Goal: Task Accomplishment & Management: Use online tool/utility

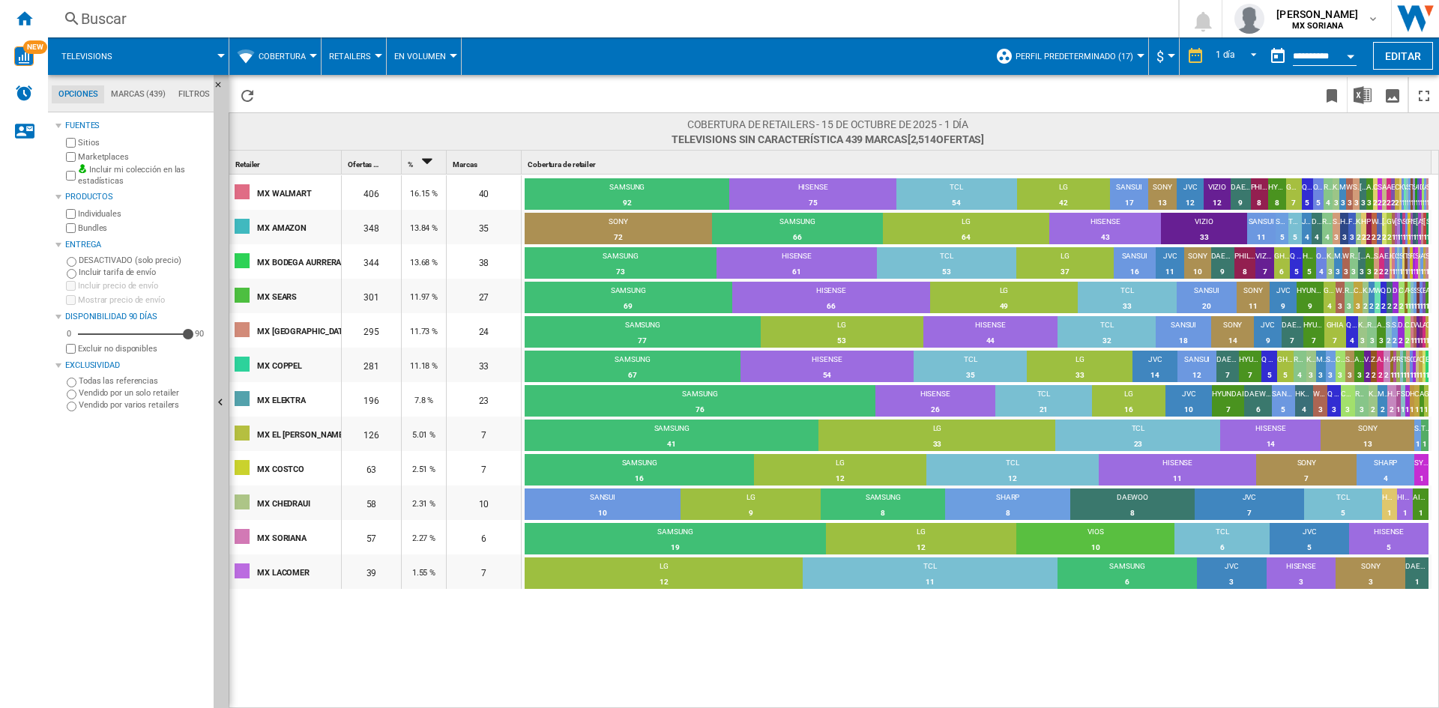
click at [275, 62] on button "Cobertura" at bounding box center [286, 55] width 55 height 37
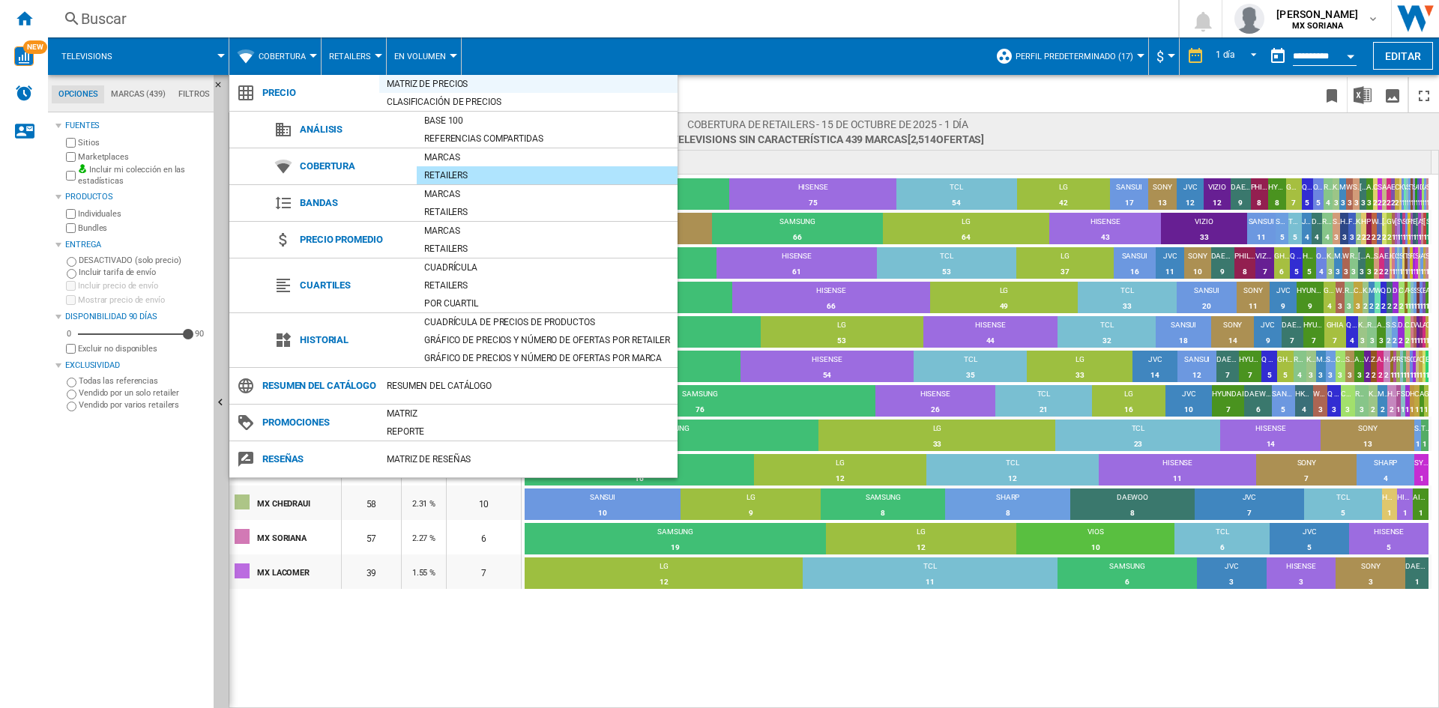
click at [417, 88] on div "Matriz de precios" at bounding box center [528, 83] width 298 height 15
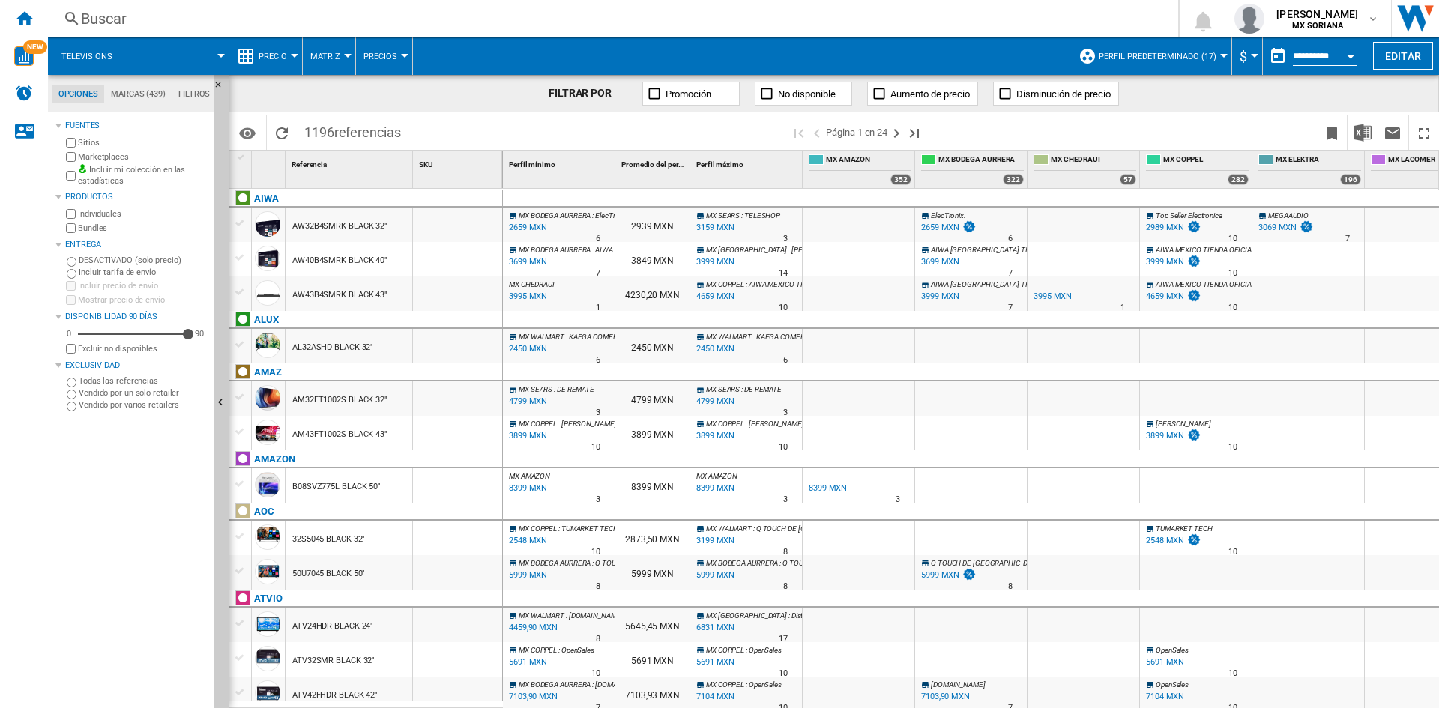
click at [1161, 66] on button "Perfil predeterminado (17)" at bounding box center [1161, 55] width 125 height 37
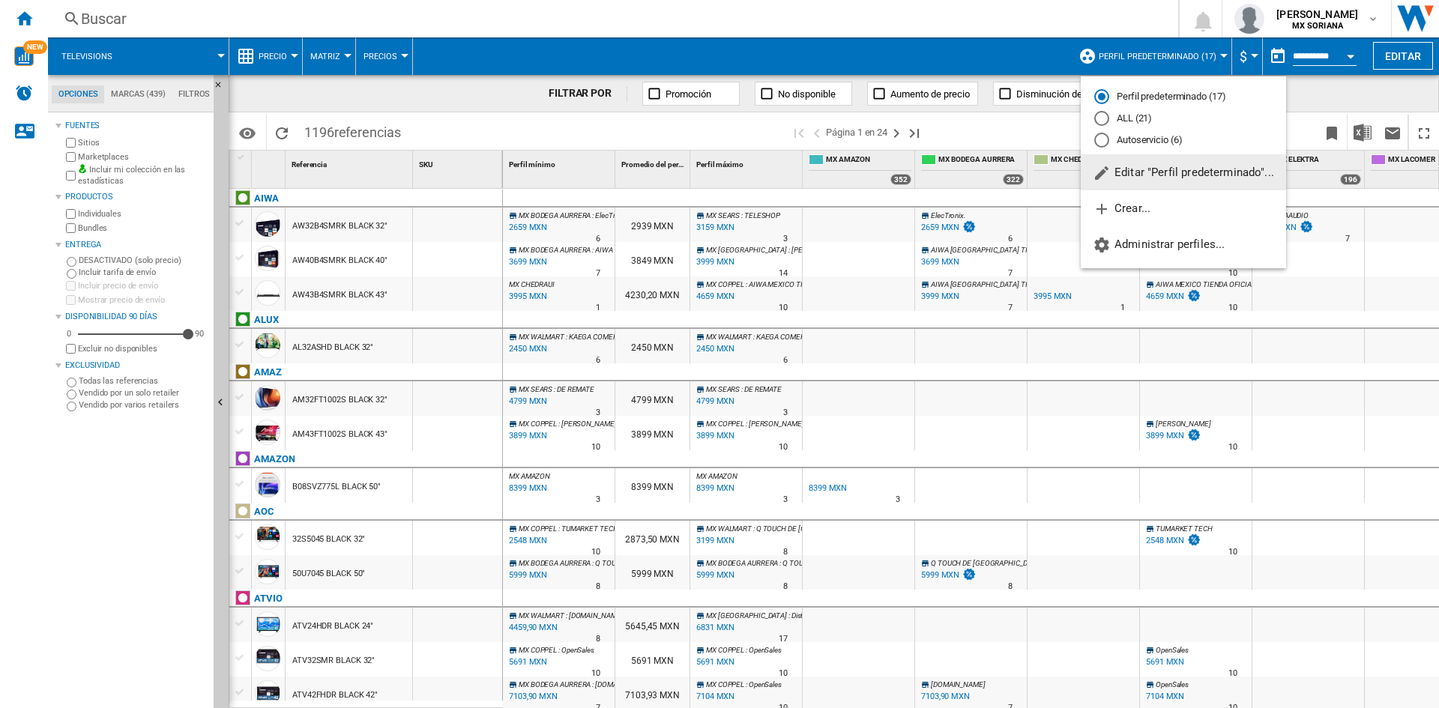
click at [1161, 66] on md-backdrop at bounding box center [719, 354] width 1439 height 708
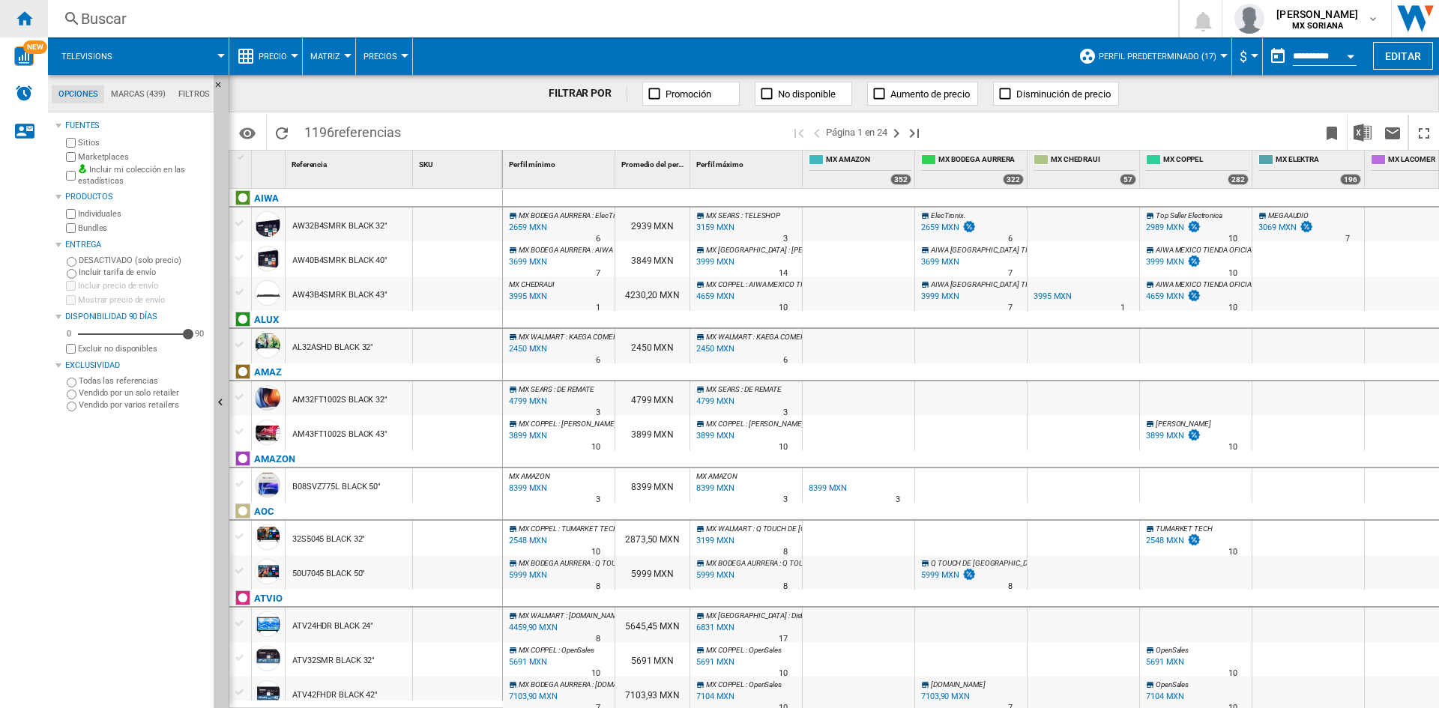
click at [26, 18] on ng-md-icon "Inicio" at bounding box center [24, 18] width 18 height 18
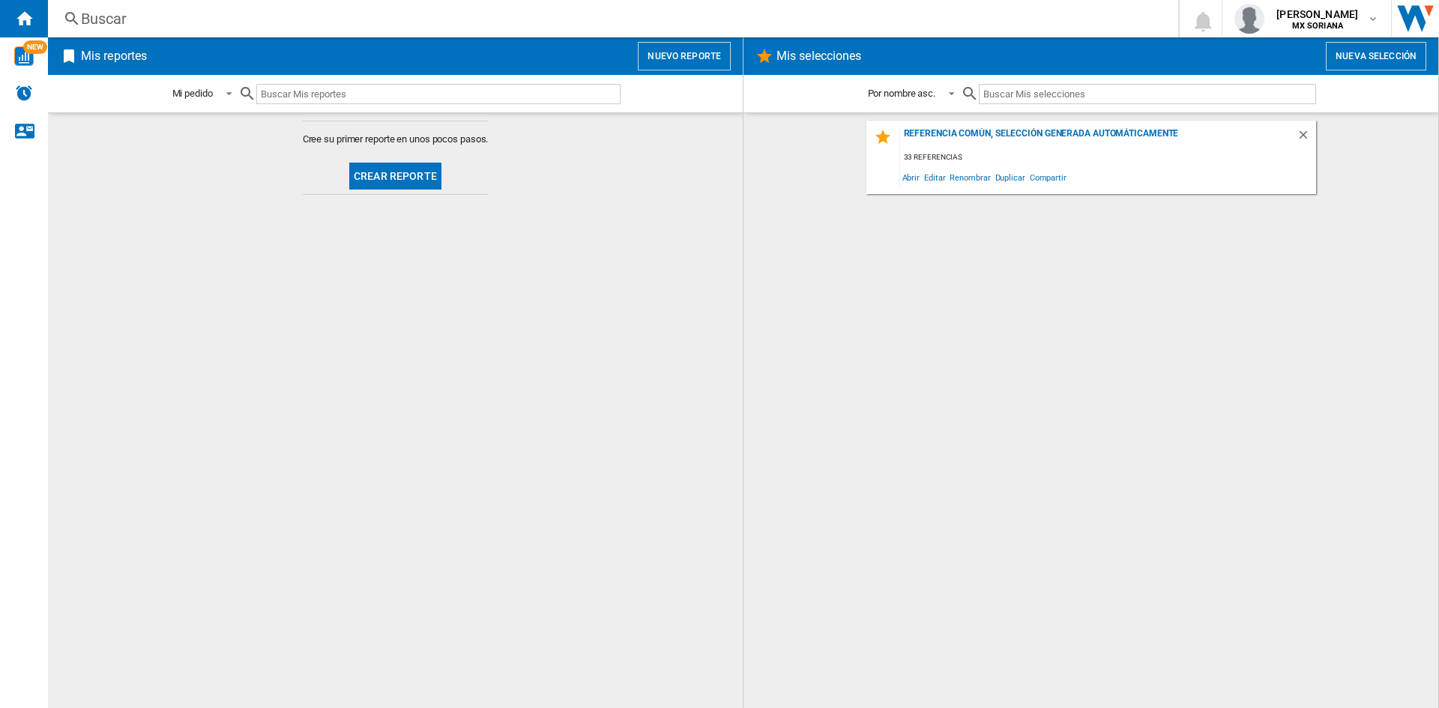
click at [384, 183] on button "Crear reporte" at bounding box center [395, 176] width 92 height 27
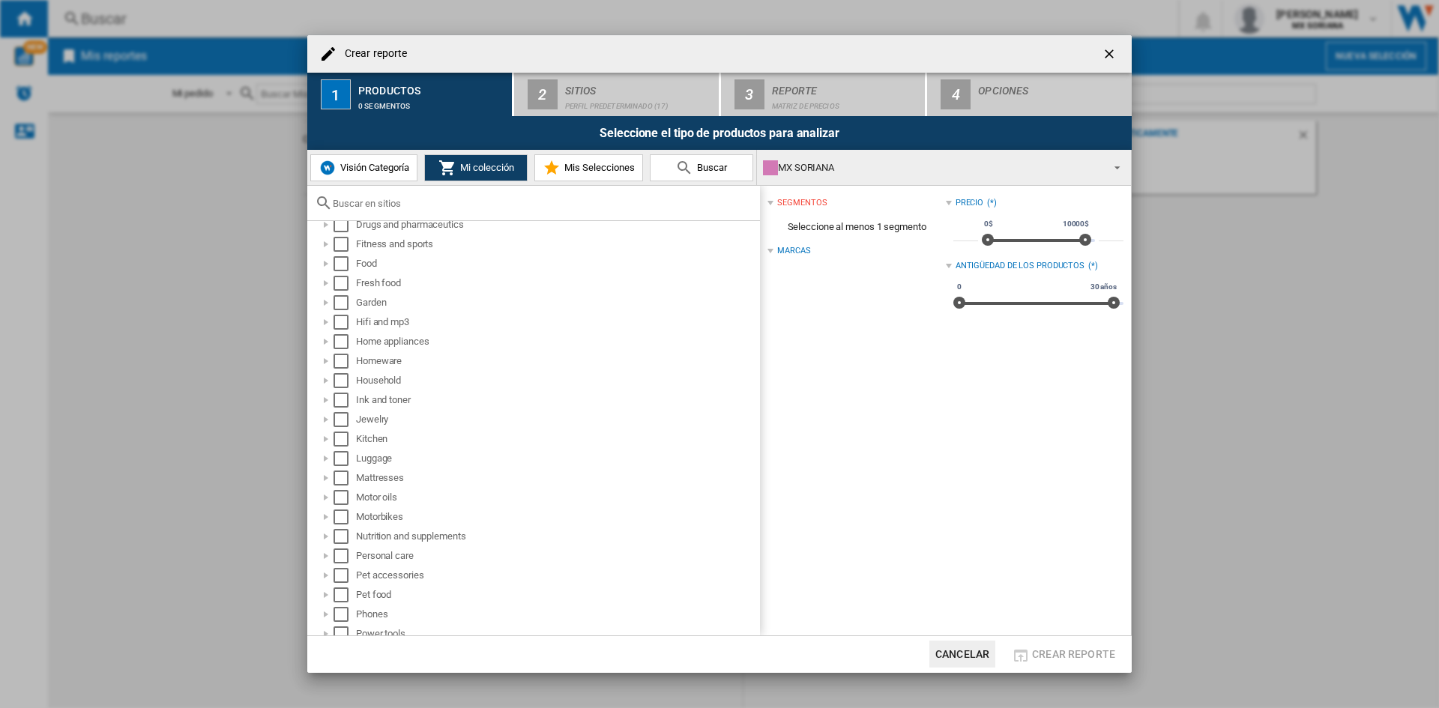
scroll to position [244, 0]
click at [327, 289] on div "Crear reporte ..." at bounding box center [325, 286] width 15 height 15
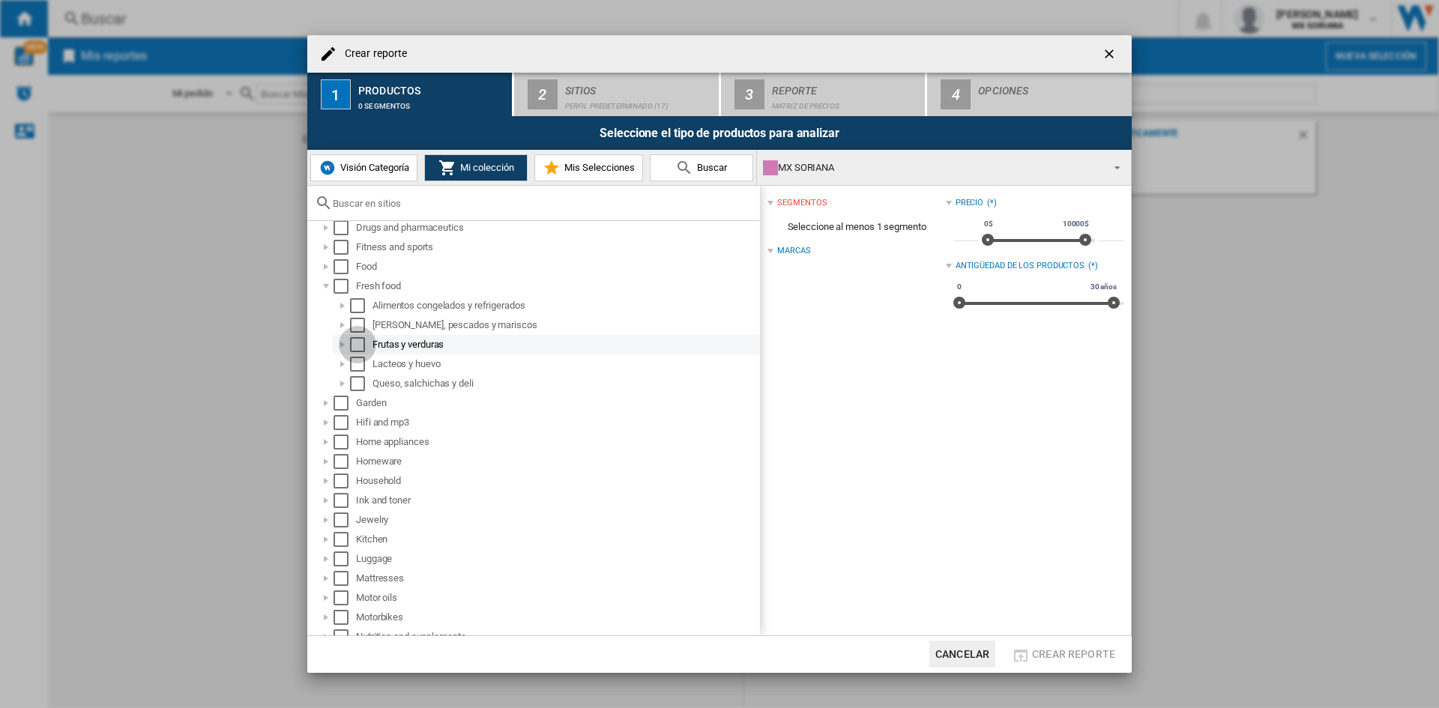
click at [355, 346] on div "Select" at bounding box center [357, 344] width 15 height 15
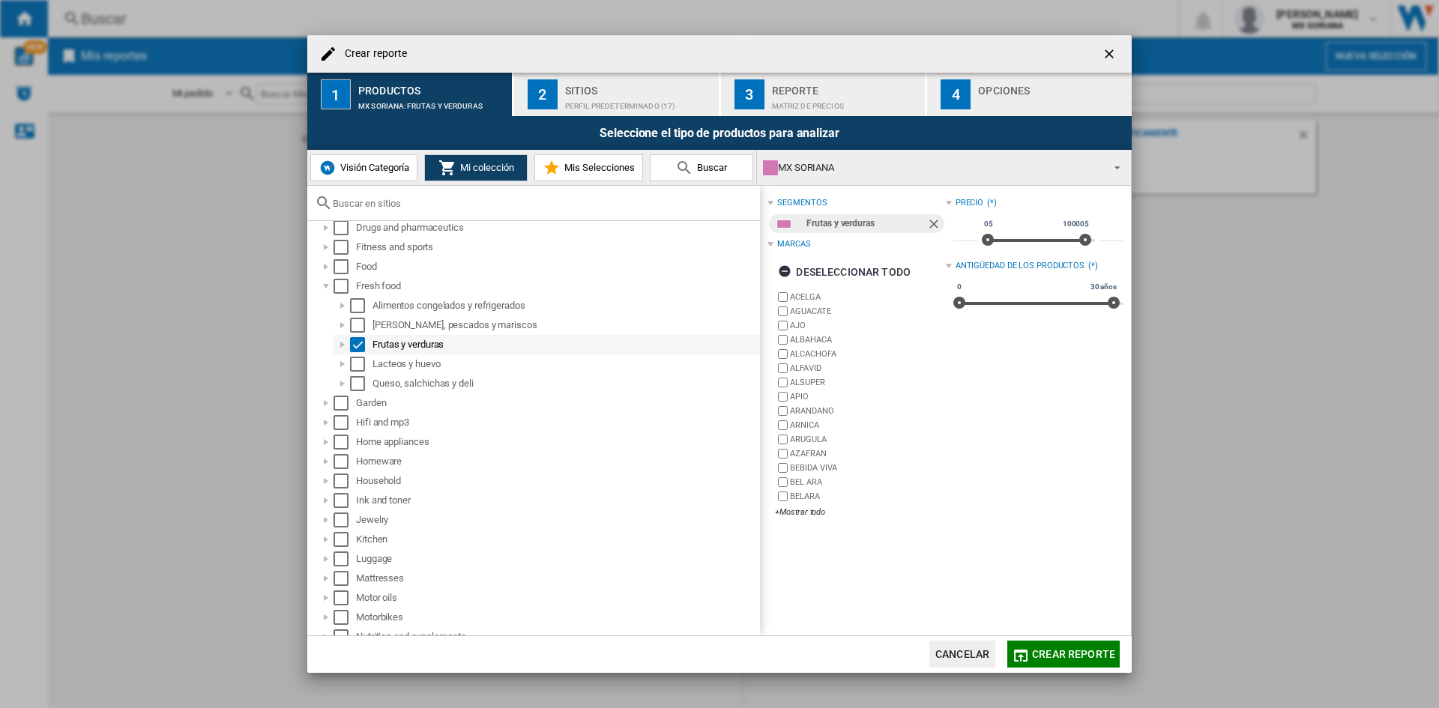
click at [340, 344] on div "Crear reporte ..." at bounding box center [342, 344] width 15 height 15
click at [1043, 641] on button "Crear reporte" at bounding box center [1063, 654] width 112 height 27
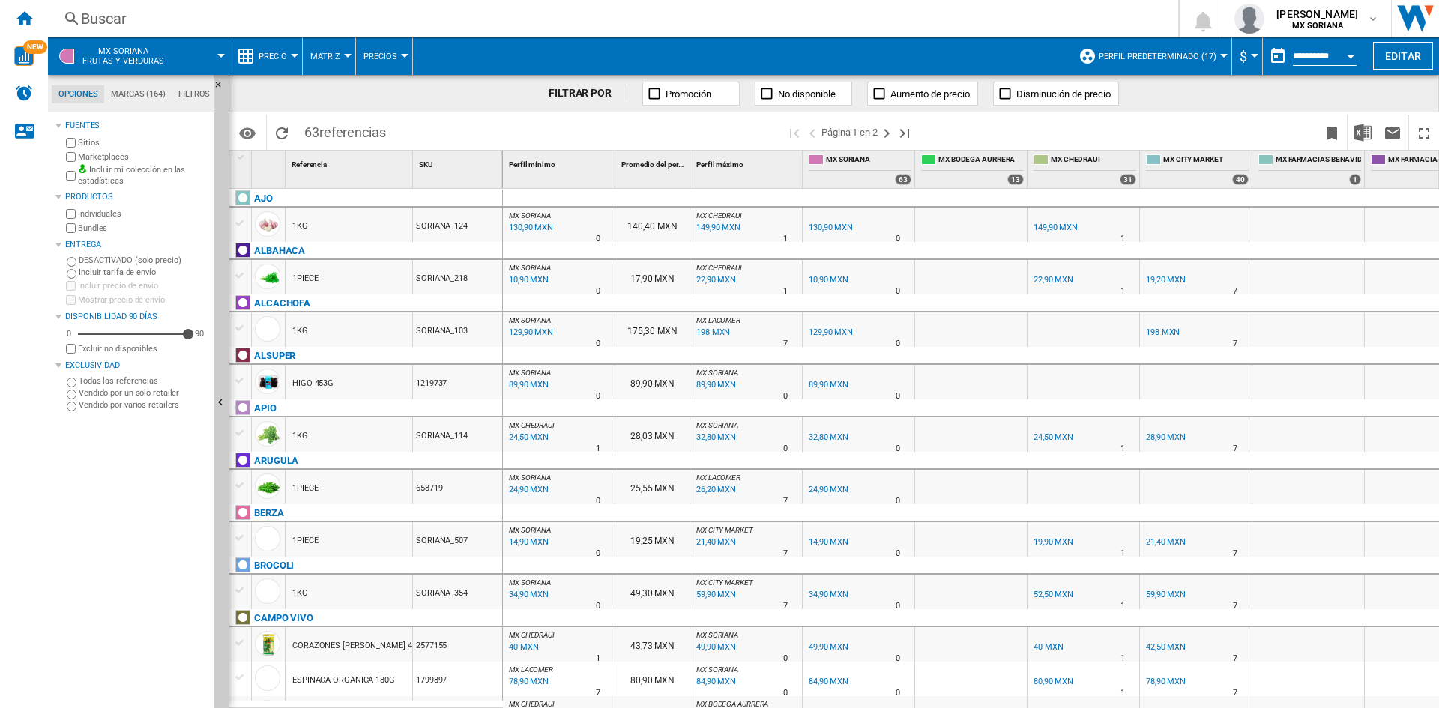
click at [325, 66] on button "Matriz" at bounding box center [328, 55] width 37 height 37
click at [325, 66] on md-backdrop at bounding box center [719, 354] width 1439 height 708
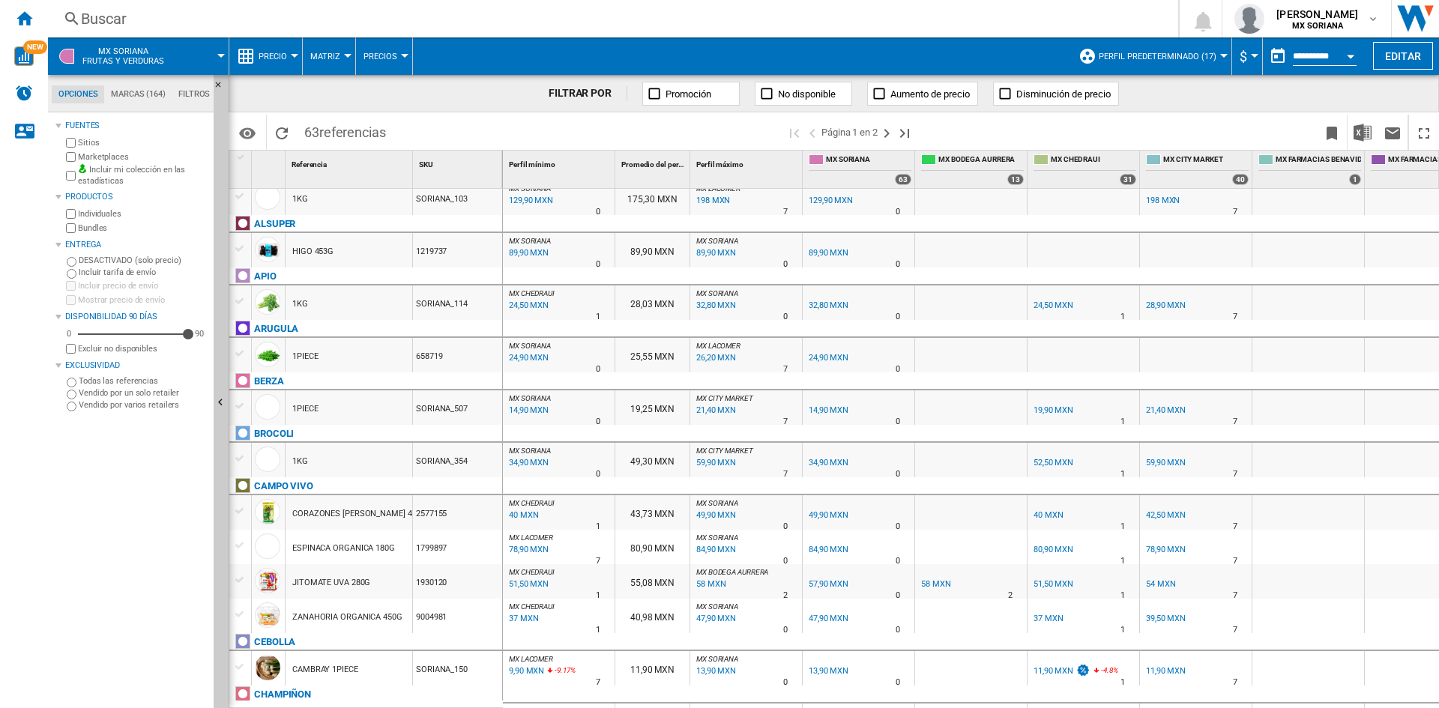
click at [124, 61] on span "MX SORIANA Frutas y verduras" at bounding box center [123, 55] width 82 height 19
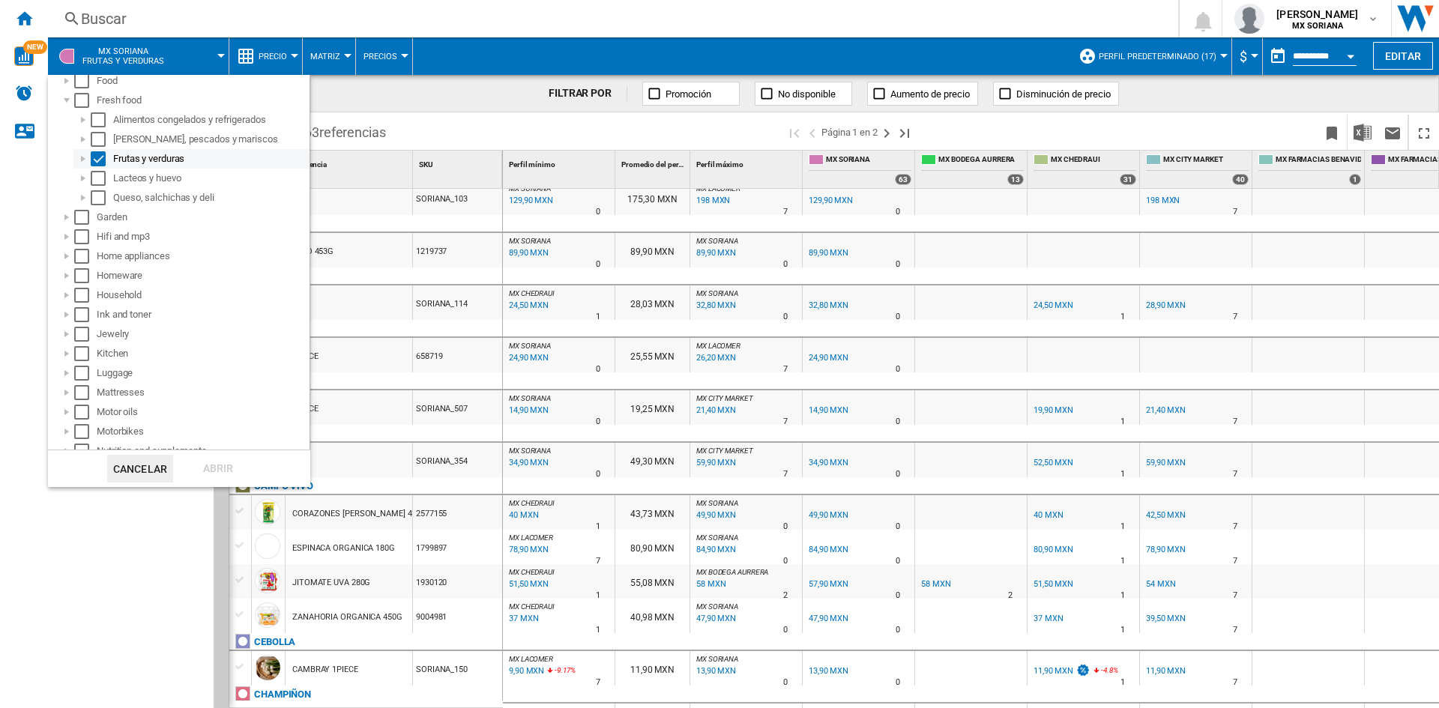
click at [85, 160] on div at bounding box center [83, 158] width 15 height 15
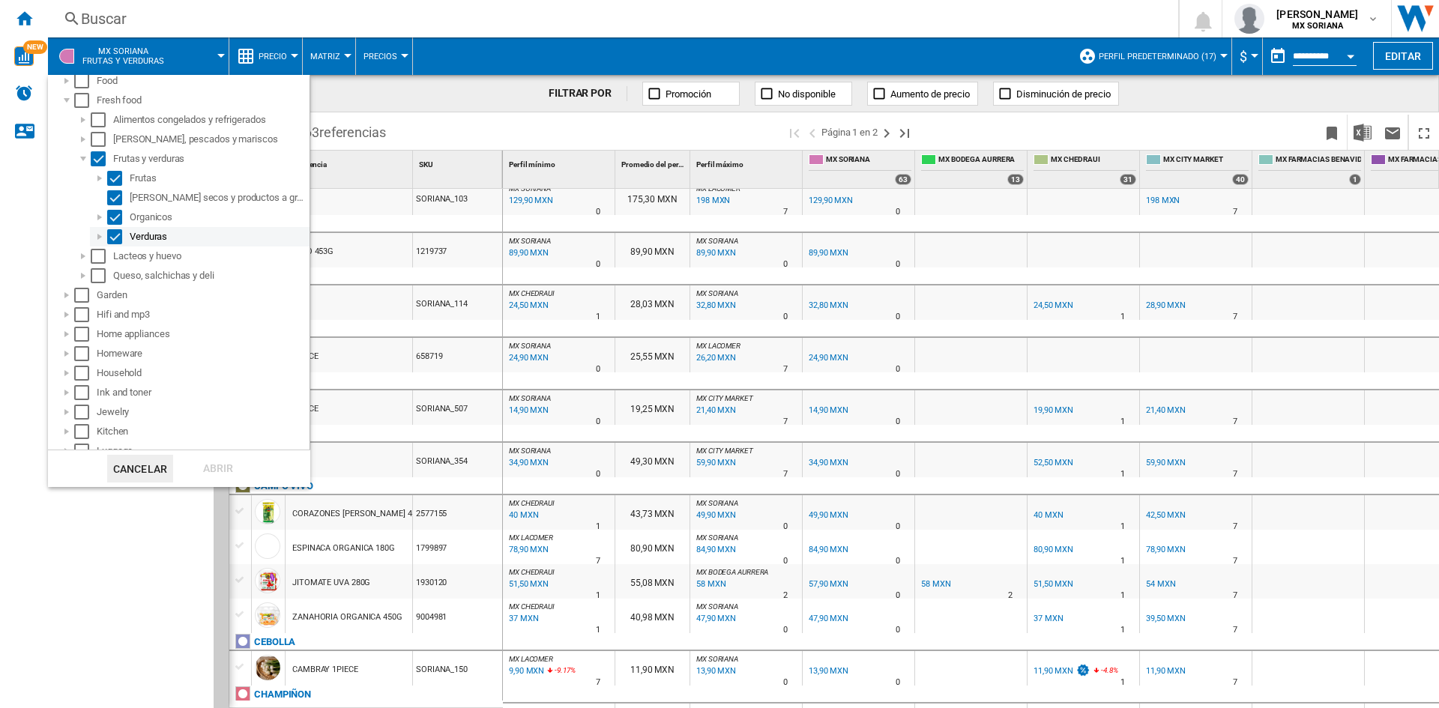
click at [94, 241] on div at bounding box center [99, 236] width 15 height 15
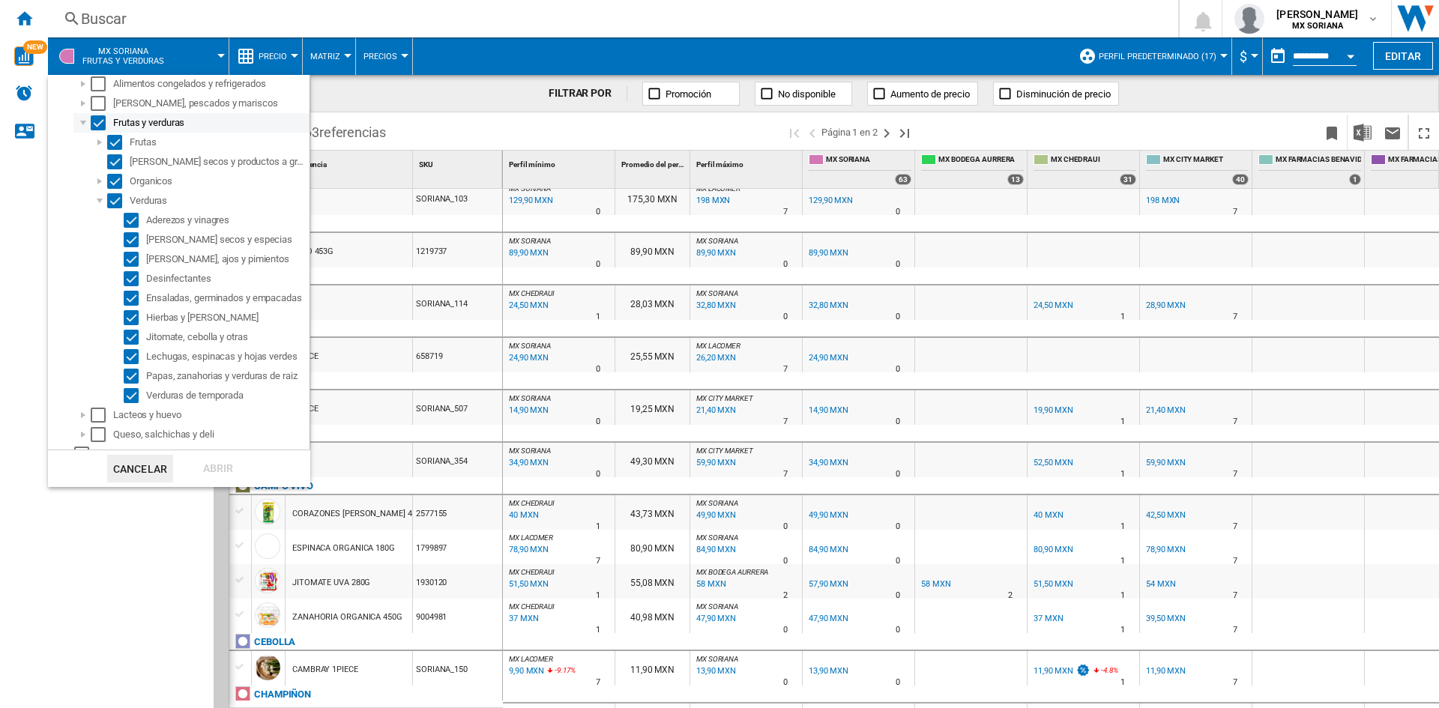
click at [94, 127] on div "Select" at bounding box center [98, 122] width 15 height 15
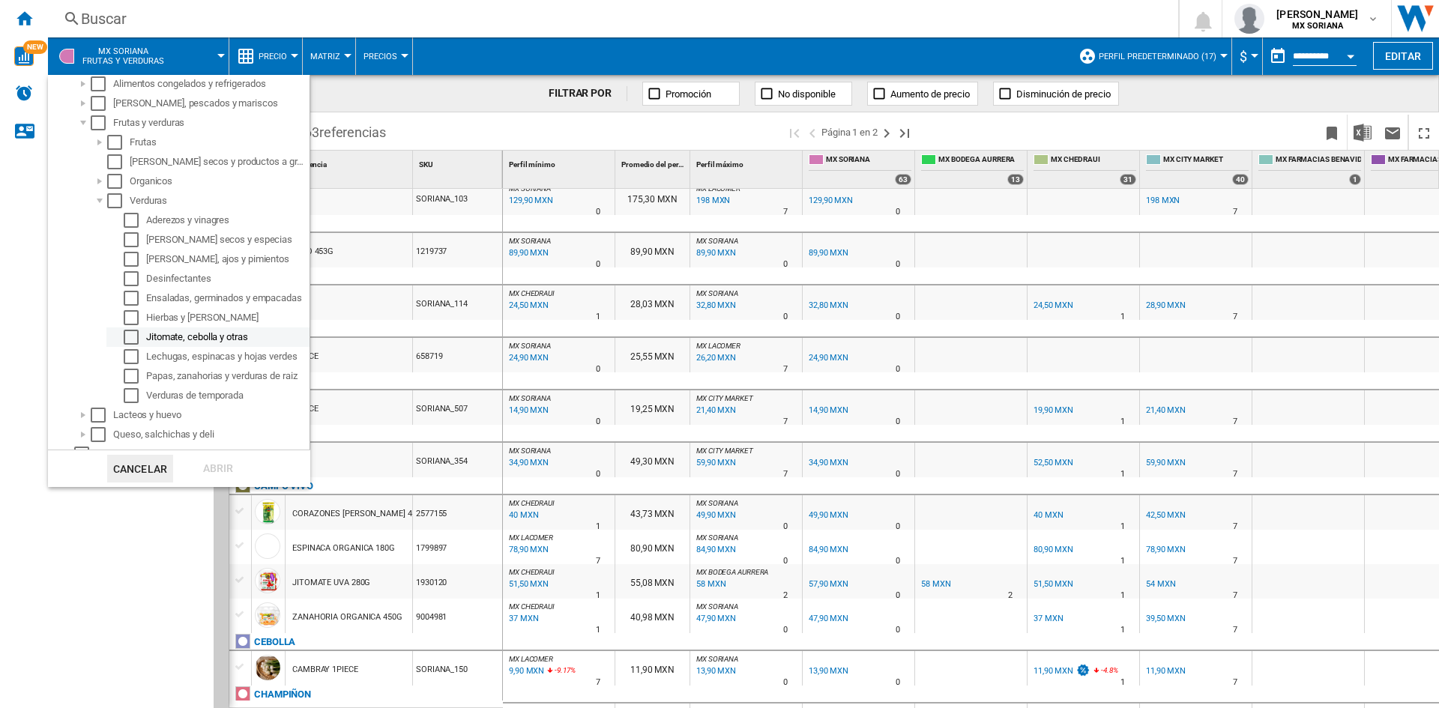
click at [133, 333] on div "Select" at bounding box center [131, 337] width 15 height 15
click at [234, 458] on div "Abrir" at bounding box center [218, 469] width 66 height 28
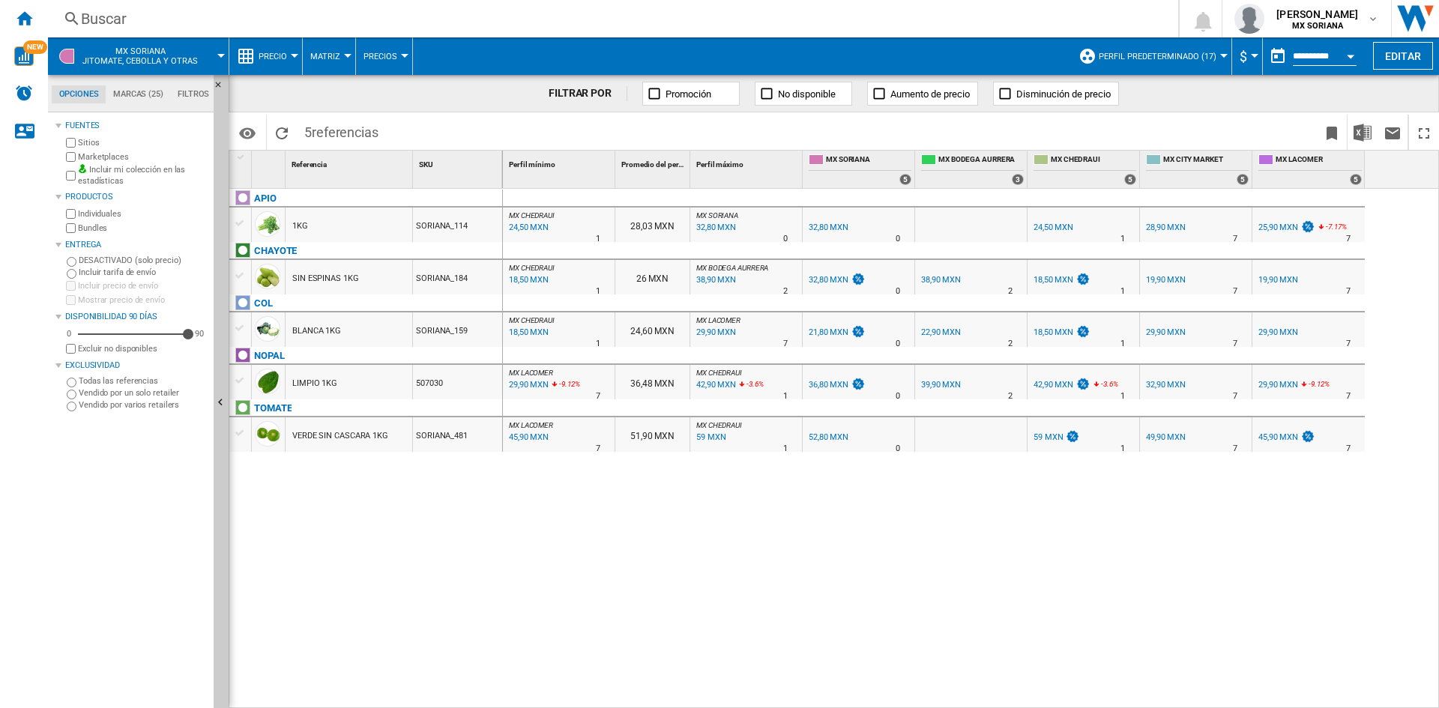
click at [109, 58] on span "MX SORIANA Jitomate, cebolla y otras" at bounding box center [139, 55] width 115 height 19
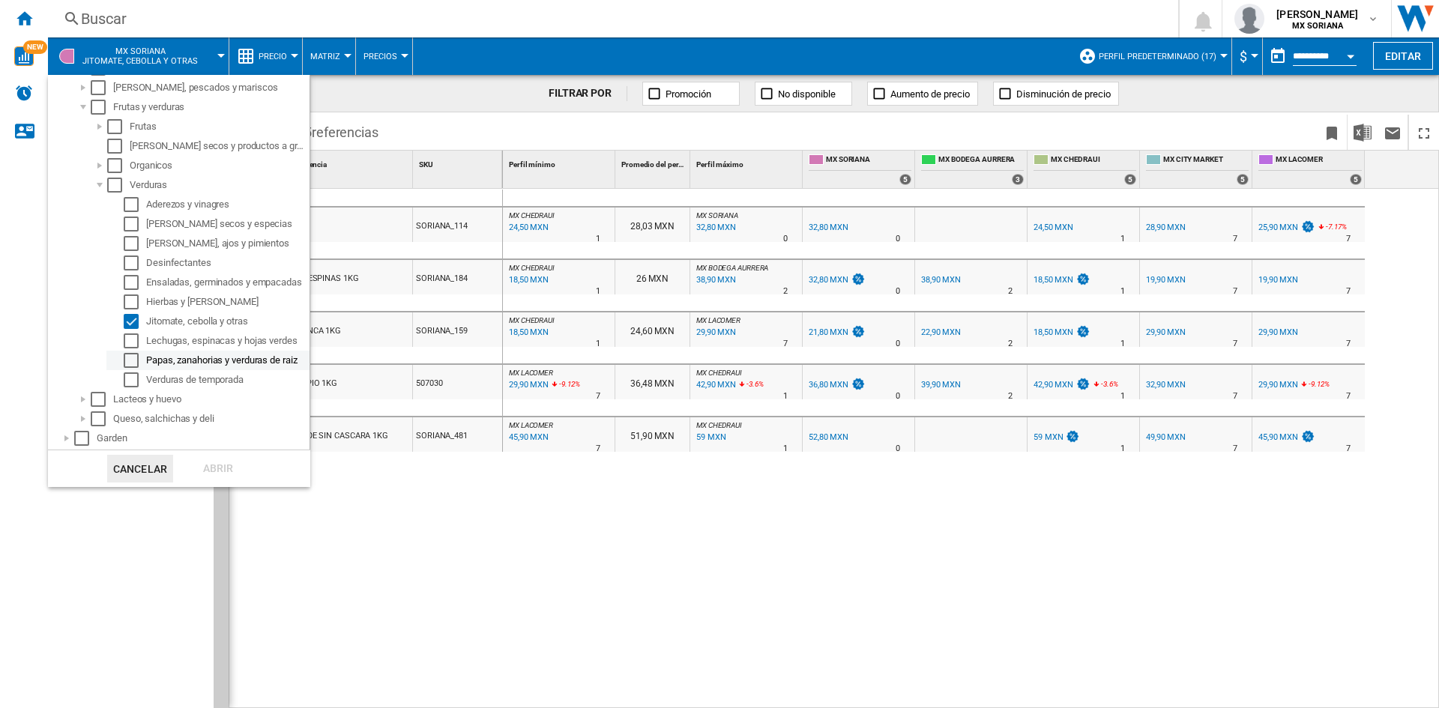
scroll to position [405, 0]
click at [133, 363] on div "Select" at bounding box center [131, 361] width 15 height 15
click at [133, 321] on div "Select" at bounding box center [131, 322] width 15 height 15
click at [217, 462] on div "Abrir" at bounding box center [218, 469] width 66 height 28
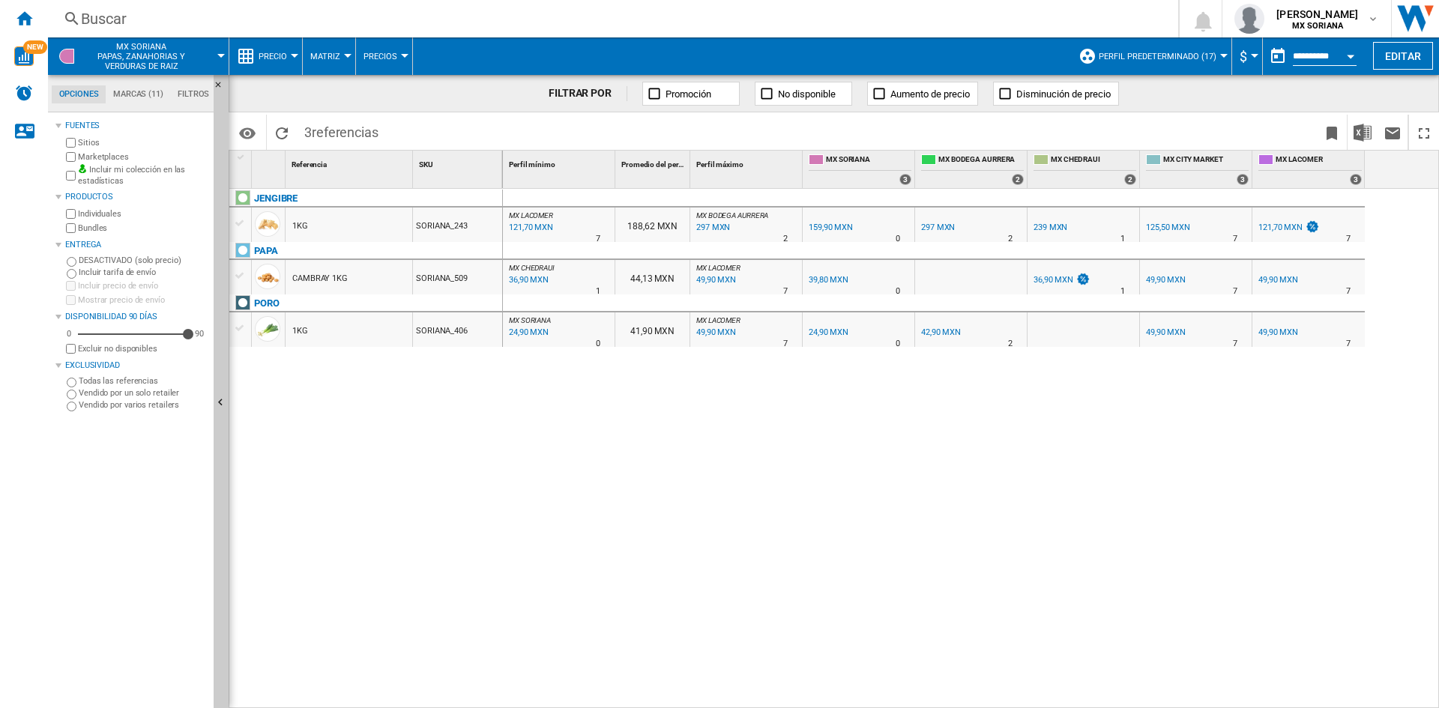
click at [1345, 54] on button "Open calendar" at bounding box center [1350, 53] width 27 height 27
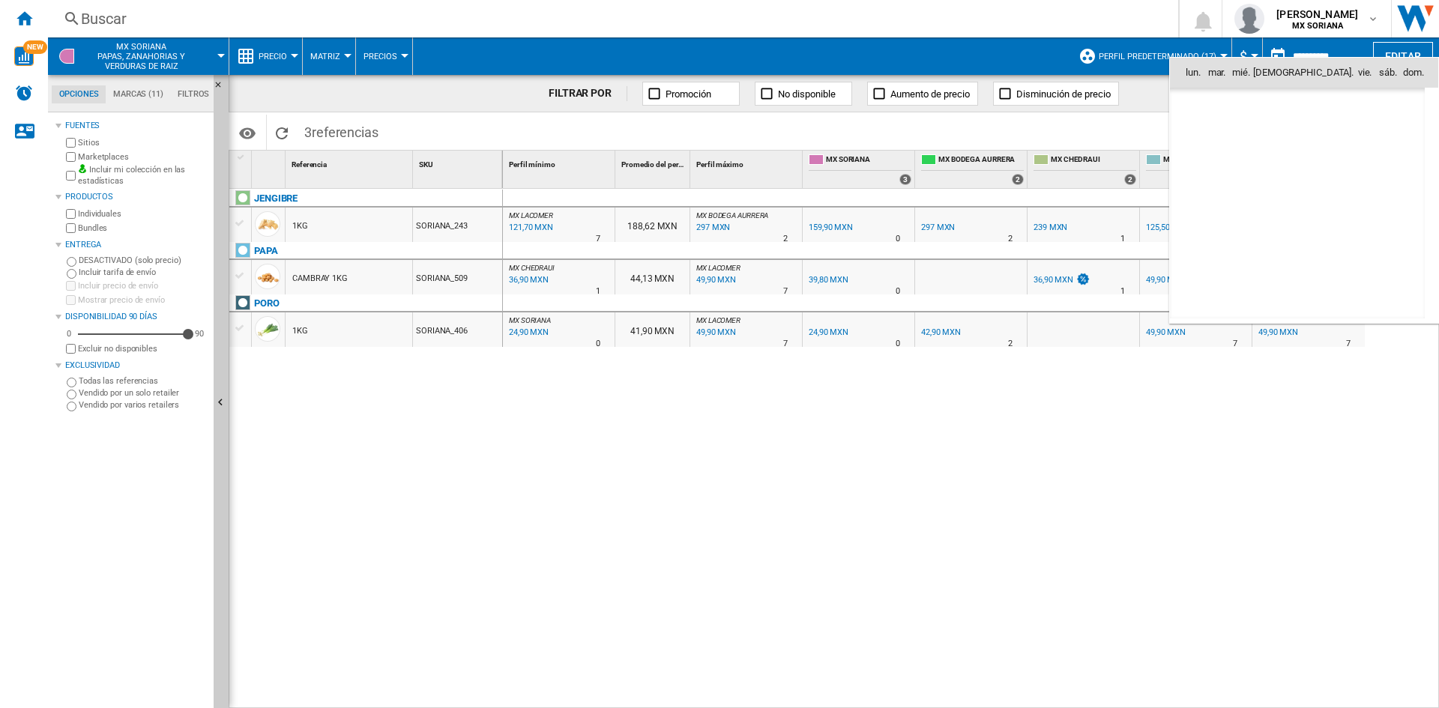
scroll to position [7149, 0]
click at [1345, 54] on div at bounding box center [719, 354] width 1439 height 708
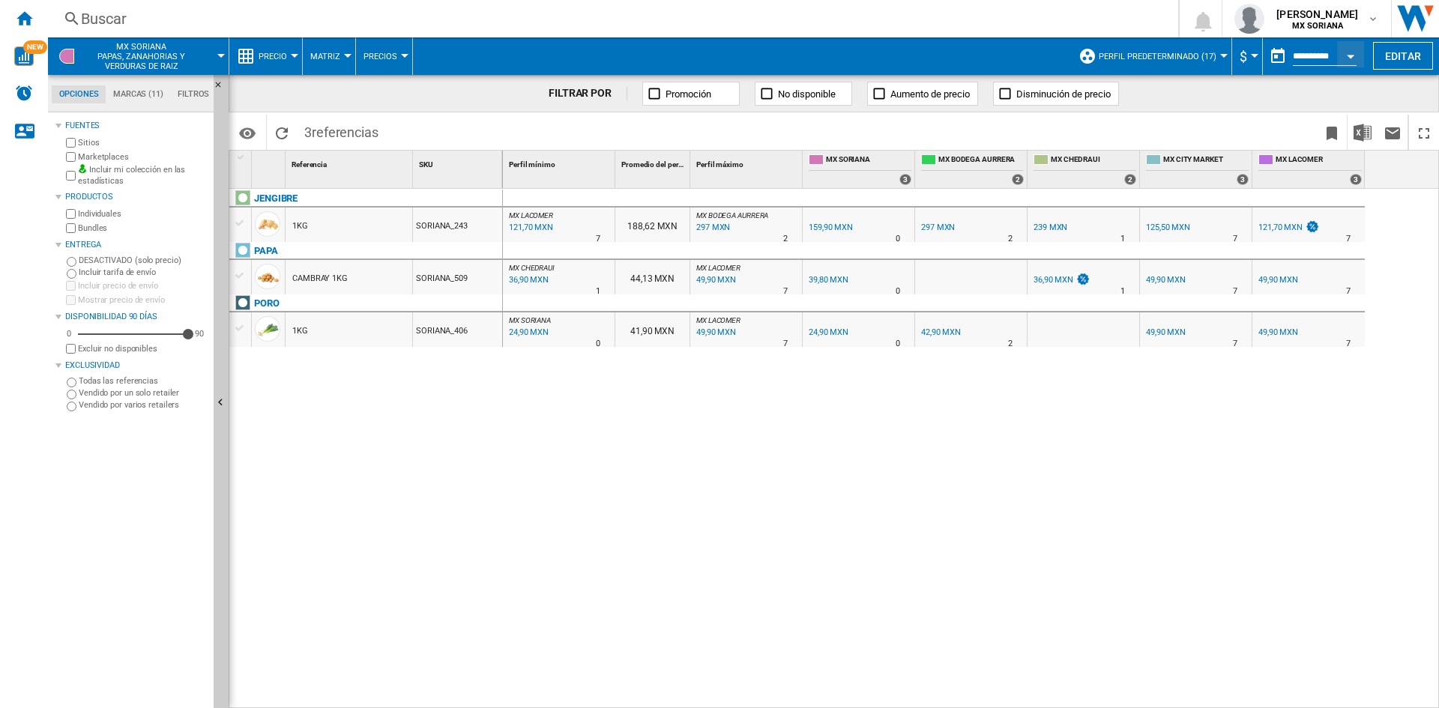
click at [1192, 52] on span "Perfil predeterminado (17)" at bounding box center [1158, 57] width 118 height 10
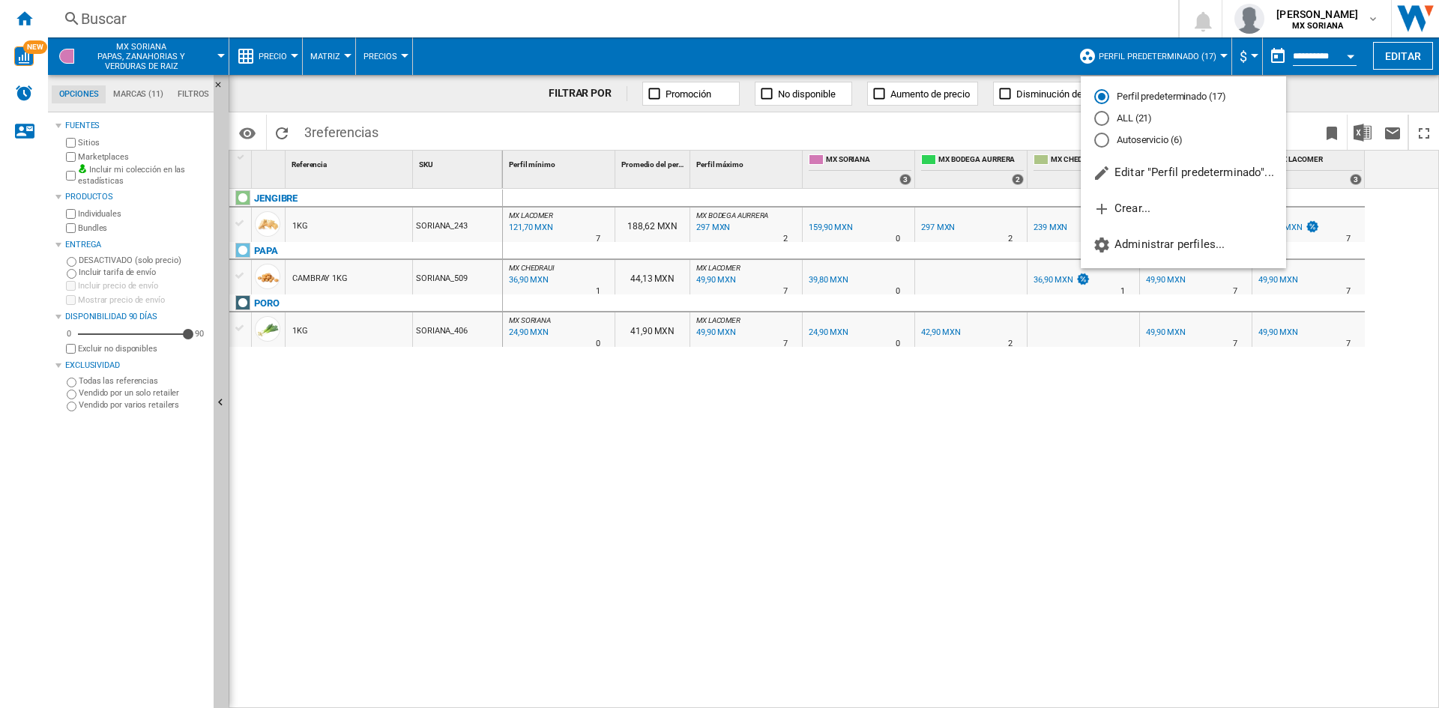
click at [1134, 117] on md-radio-button "ALL (21)" at bounding box center [1183, 119] width 178 height 14
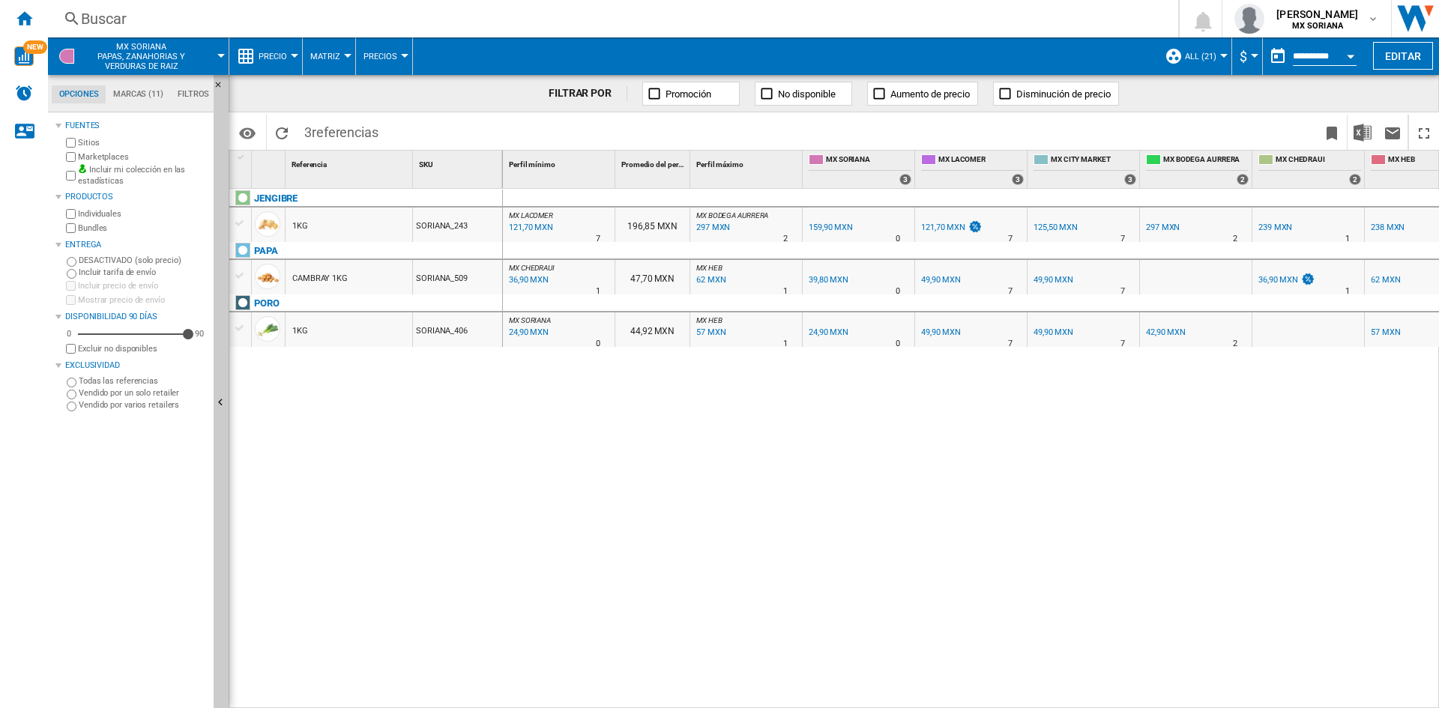
click at [1345, 58] on button "Open calendar" at bounding box center [1350, 53] width 27 height 27
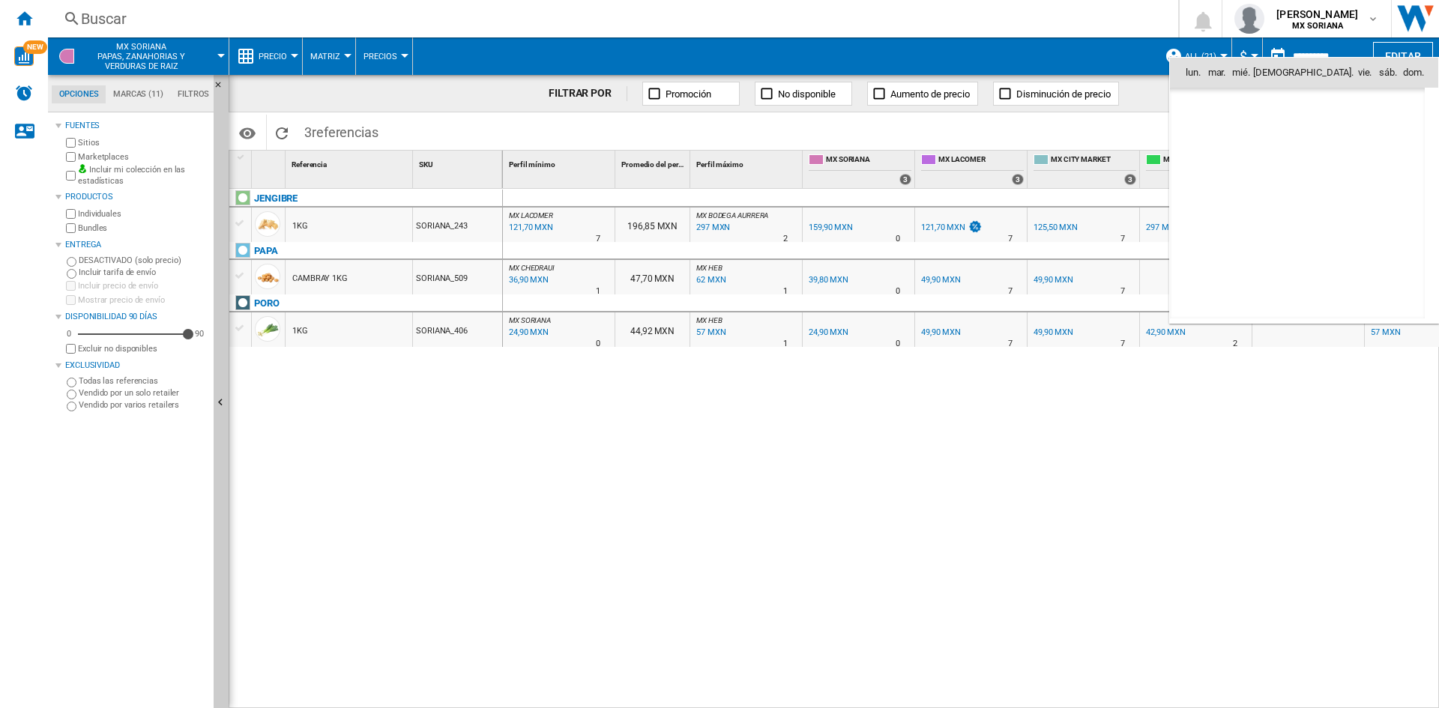
scroll to position [7149, 0]
click at [1269, 133] on span "1" at bounding box center [1264, 138] width 30 height 30
type input "**********"
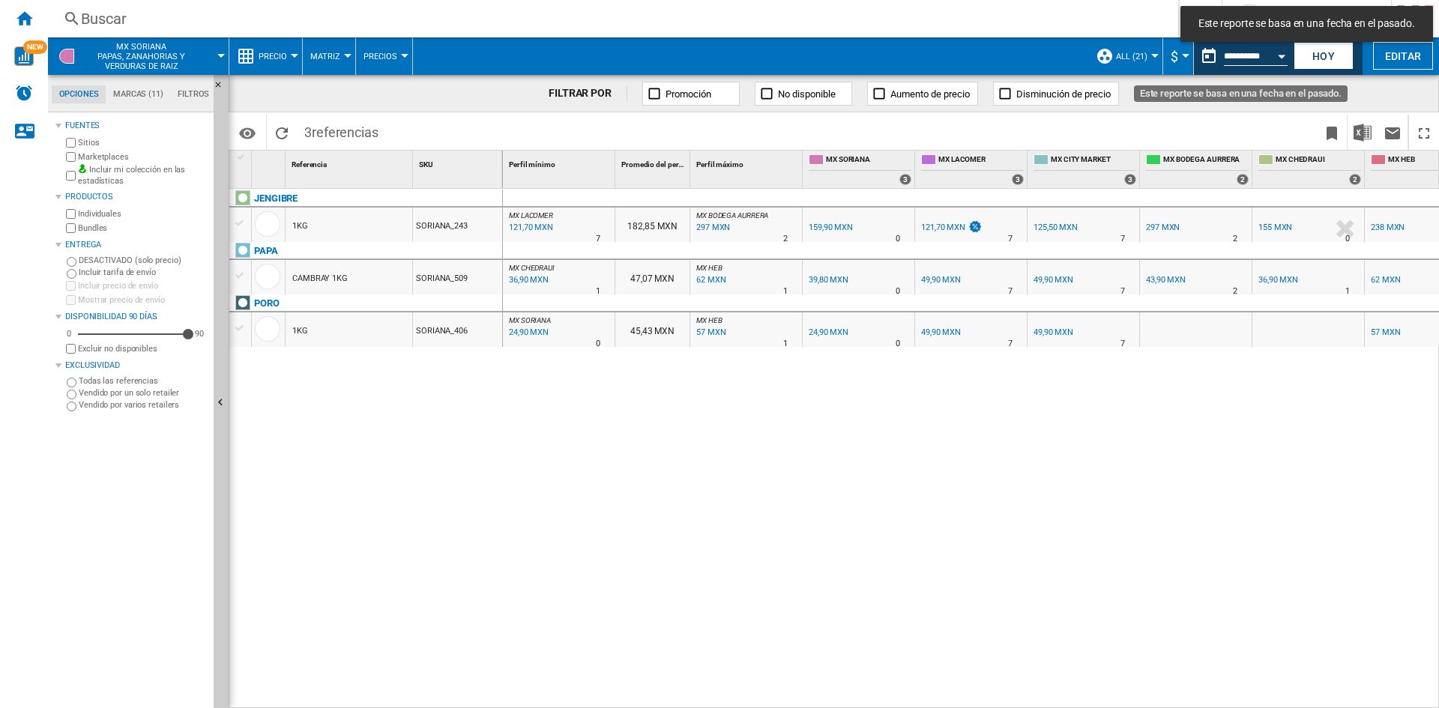
click at [1271, 59] on button "Open calendar" at bounding box center [1281, 53] width 27 height 27
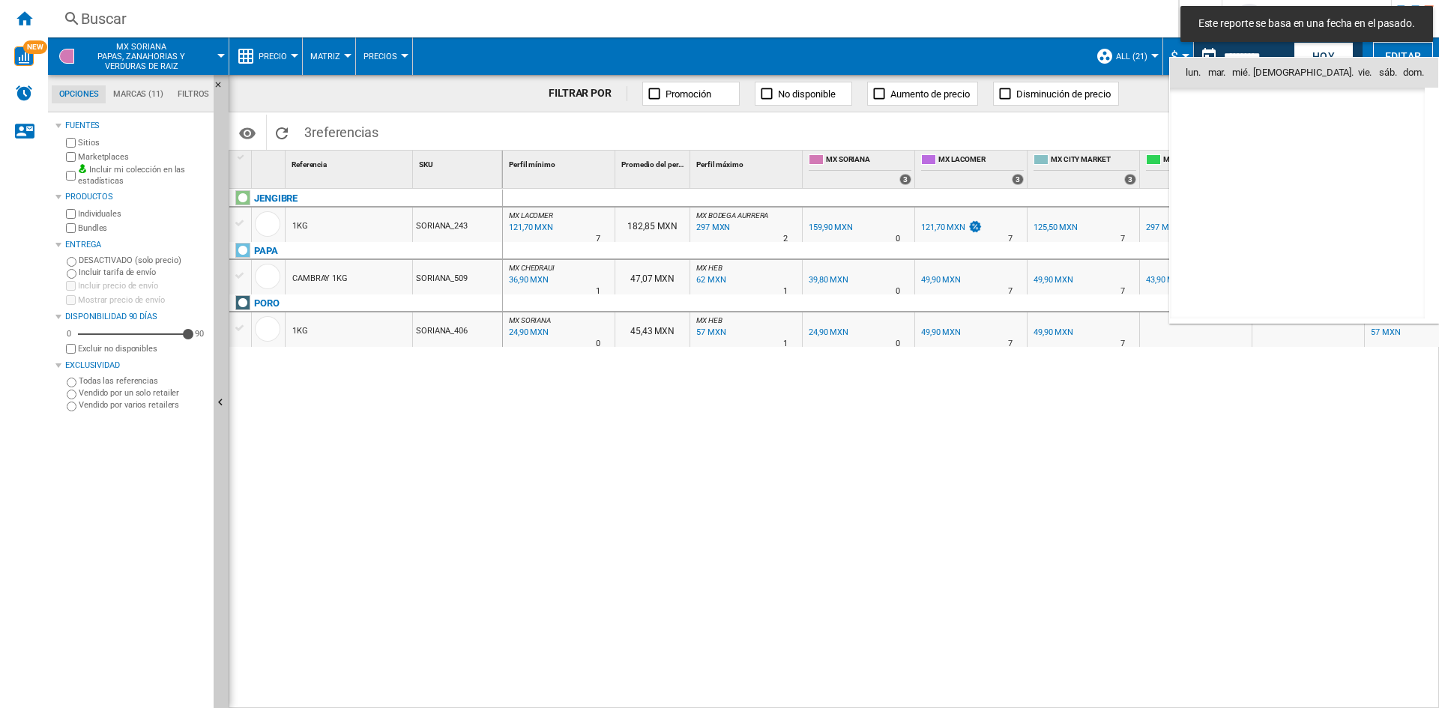
scroll to position [7149, 0]
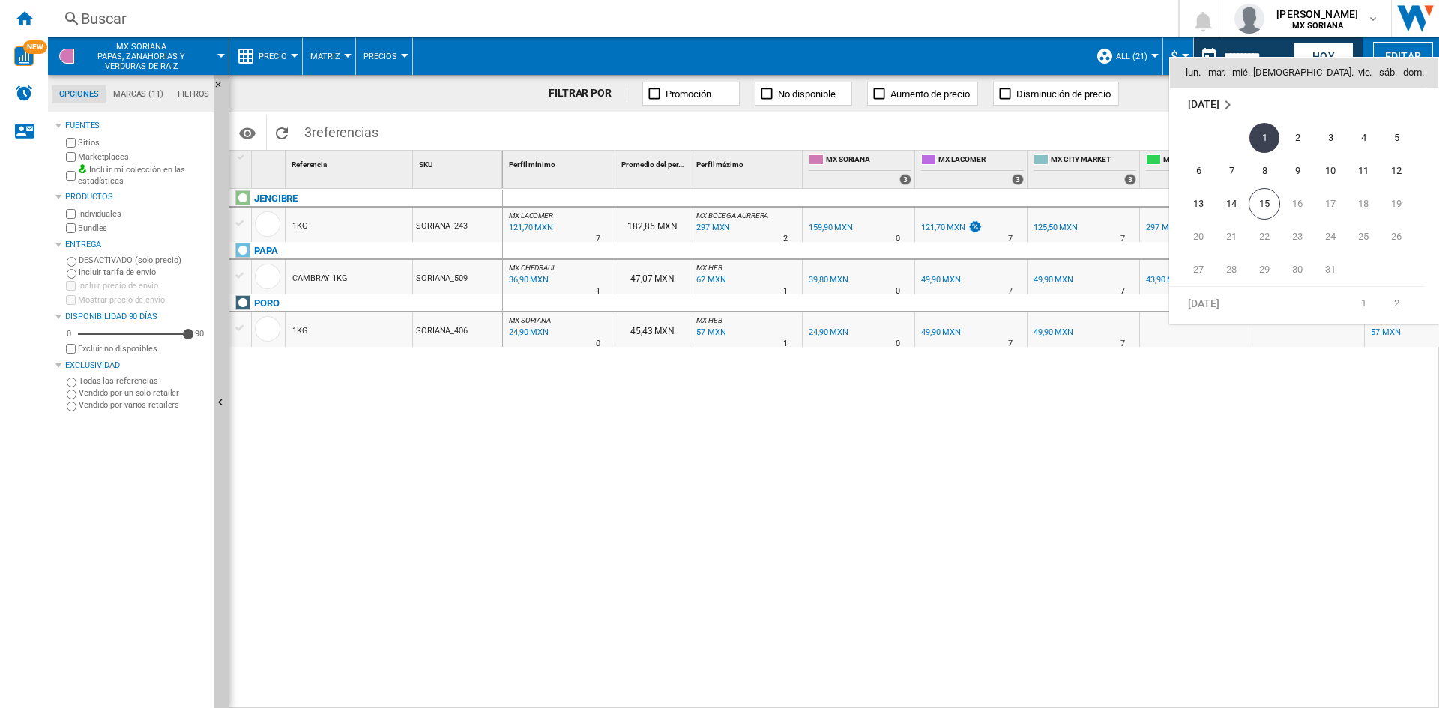
click at [106, 64] on div at bounding box center [719, 354] width 1439 height 708
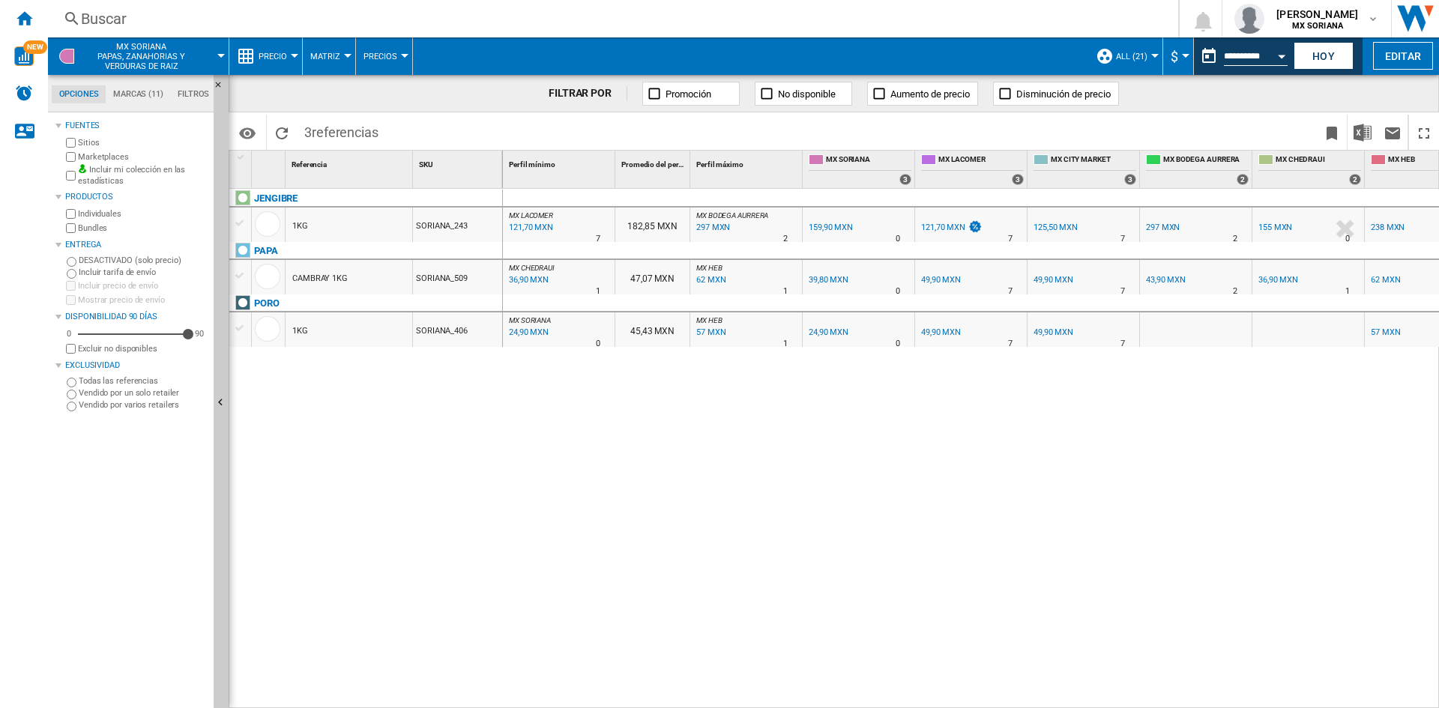
click at [151, 61] on span "MX [PERSON_NAME], zanahorias y verduras de raiz" at bounding box center [141, 56] width 118 height 29
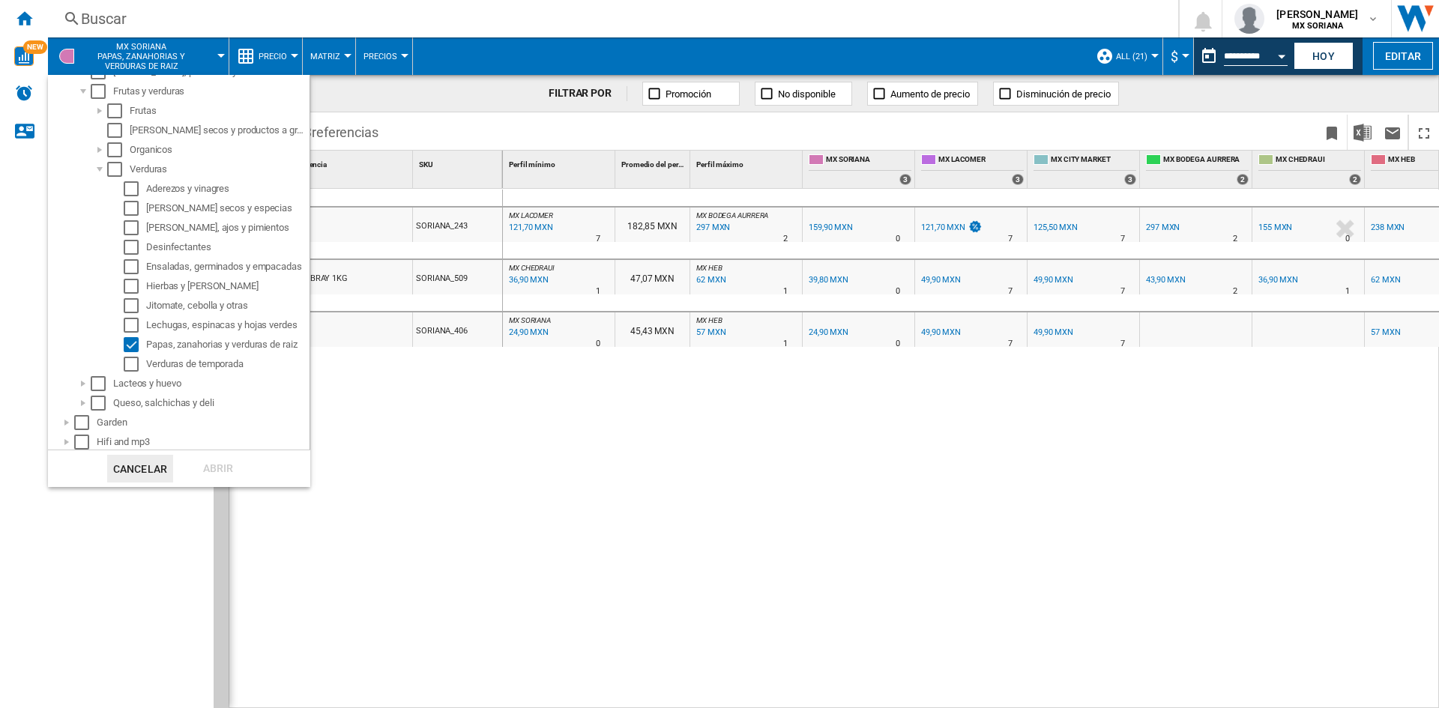
scroll to position [466, 0]
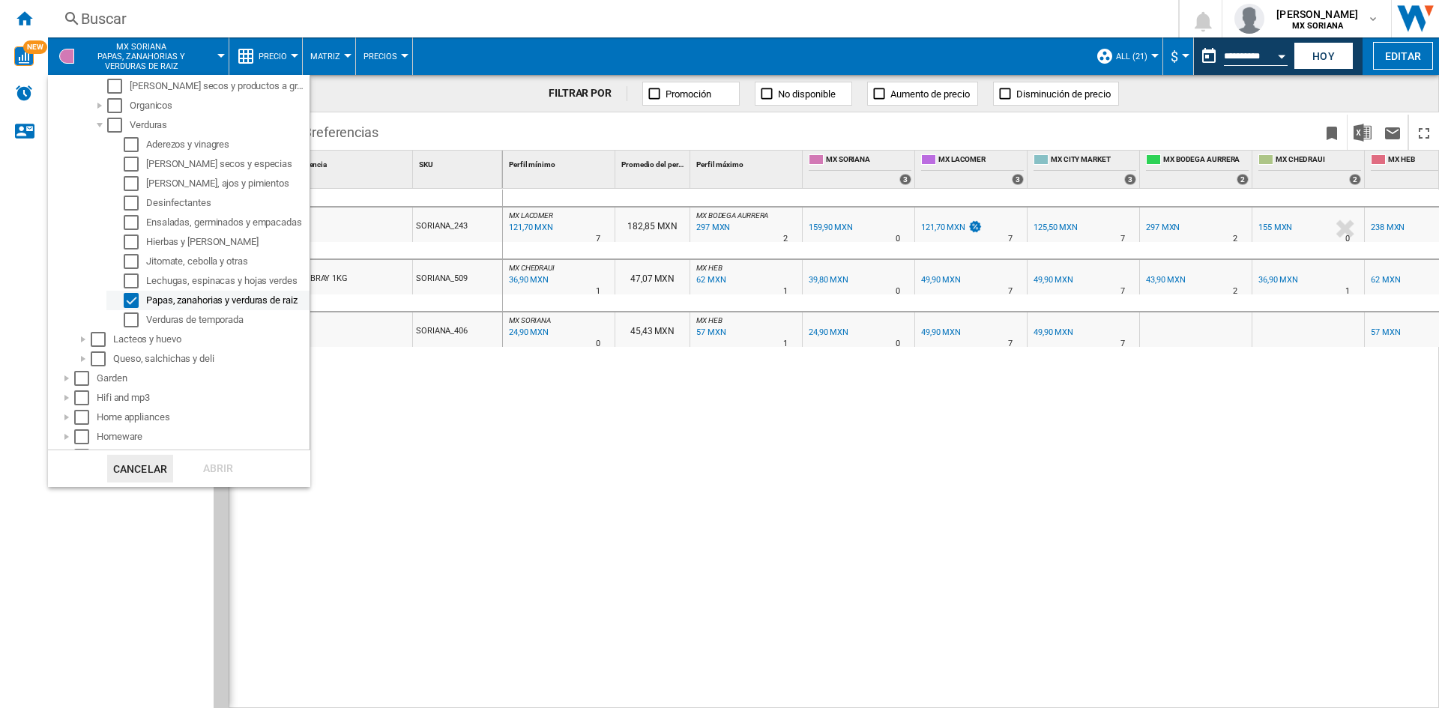
click at [133, 299] on div "Select" at bounding box center [131, 300] width 15 height 15
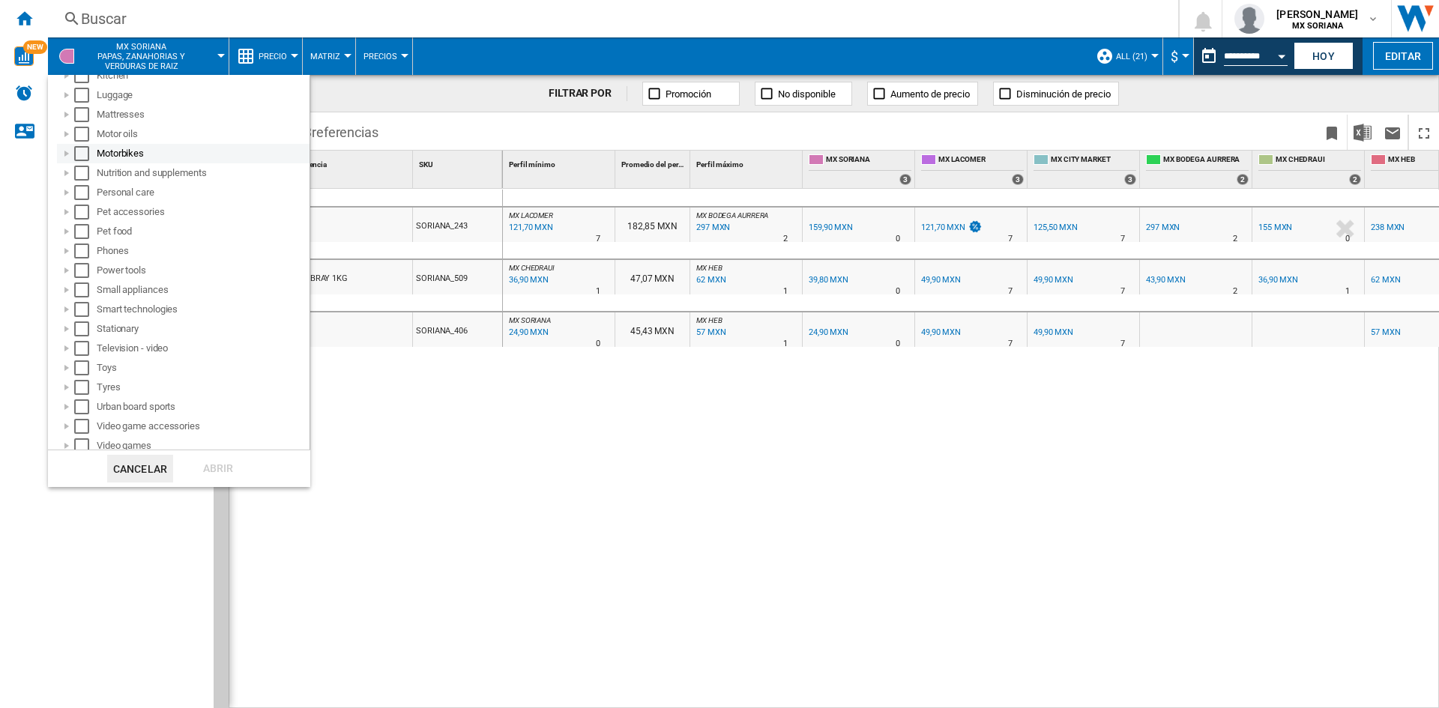
scroll to position [911, 0]
click at [67, 301] on div at bounding box center [66, 303] width 15 height 15
click at [69, 291] on div at bounding box center [66, 284] width 15 height 15
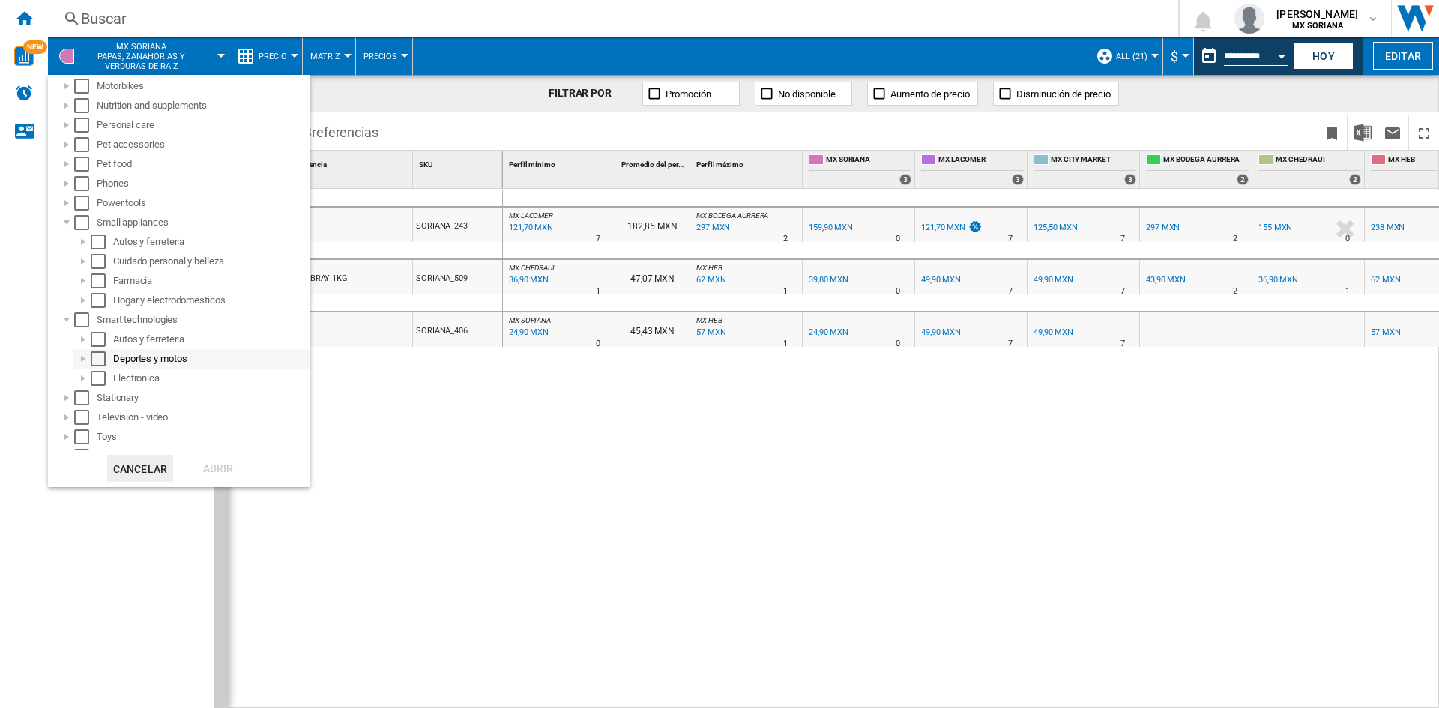
scroll to position [974, 0]
click at [83, 375] on div at bounding box center [83, 376] width 15 height 15
click at [101, 395] on div at bounding box center [99, 396] width 15 height 15
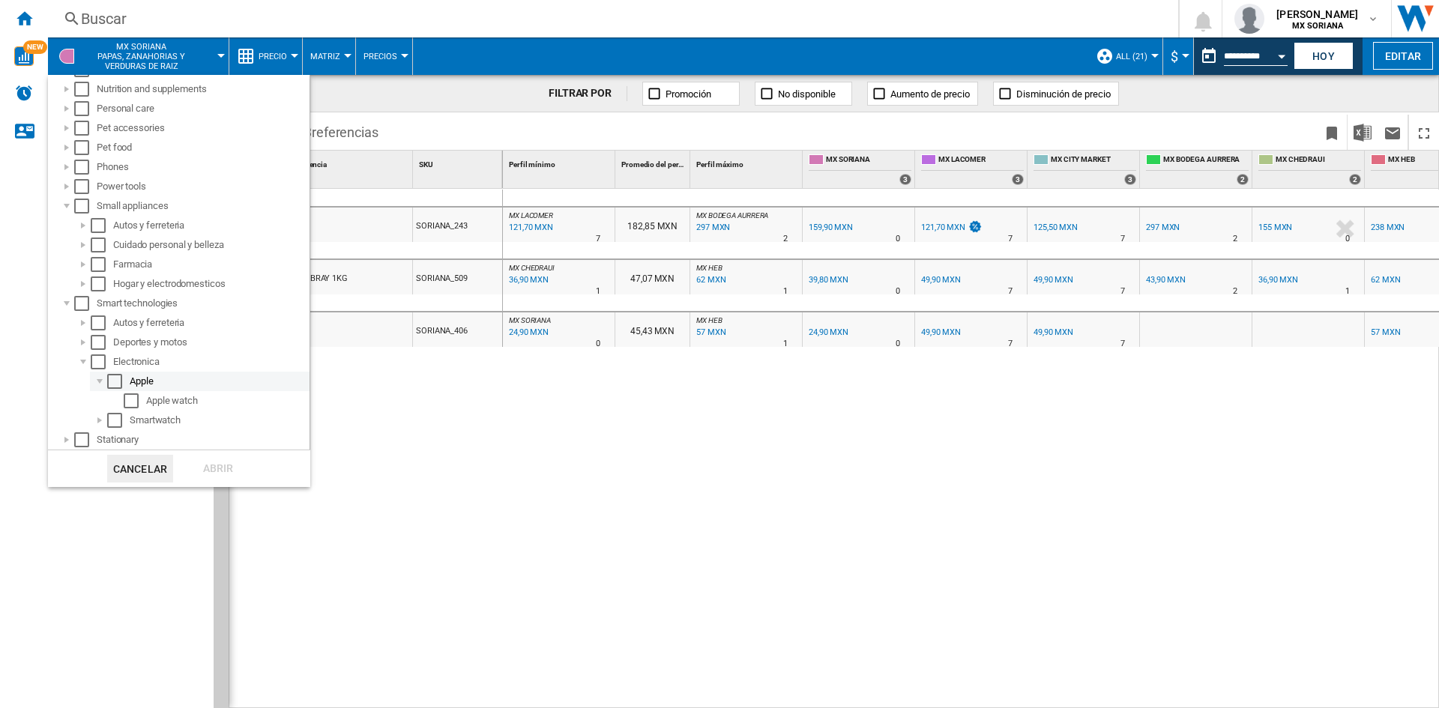
scroll to position [1007, 0]
click at [115, 366] on div "Select" at bounding box center [114, 363] width 15 height 15
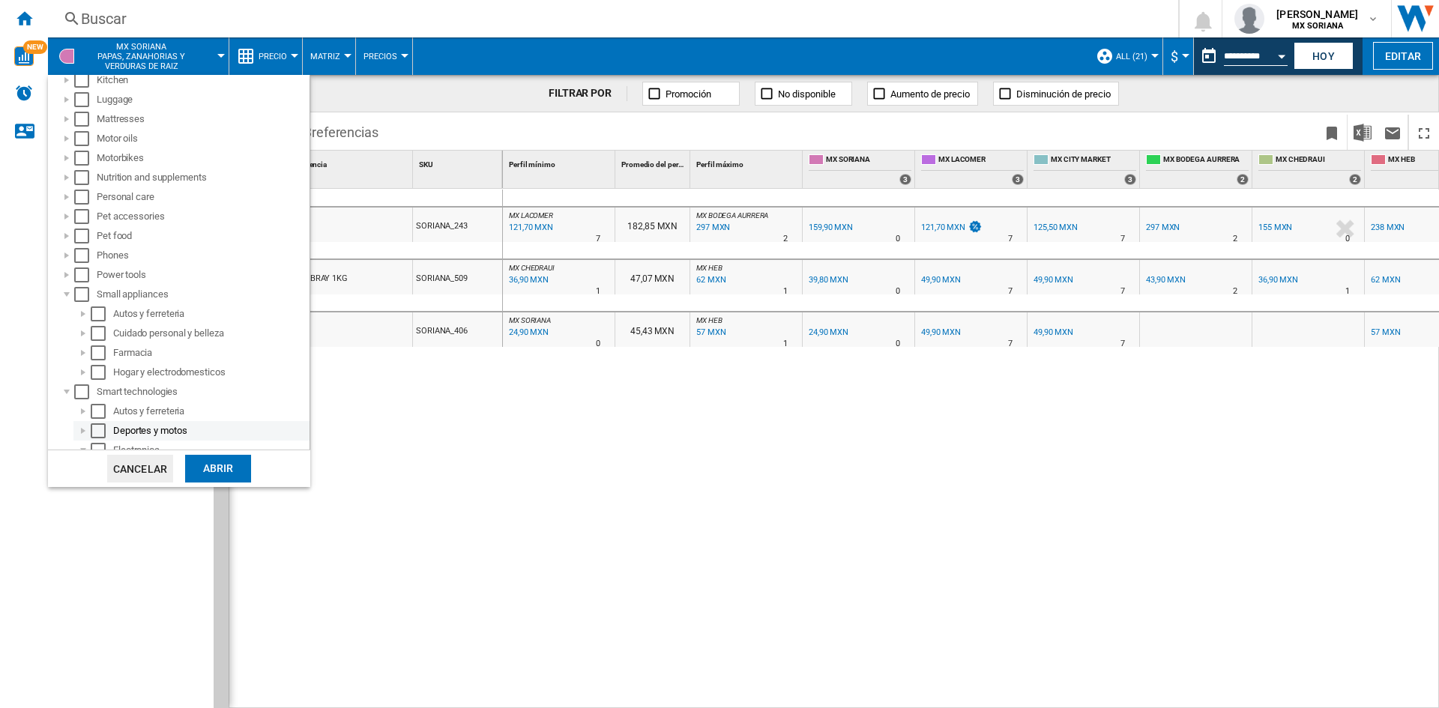
scroll to position [895, 0]
click at [67, 264] on div at bounding box center [66, 261] width 15 height 15
click at [85, 280] on div at bounding box center [83, 281] width 15 height 15
click at [111, 301] on div "Select" at bounding box center [114, 300] width 15 height 15
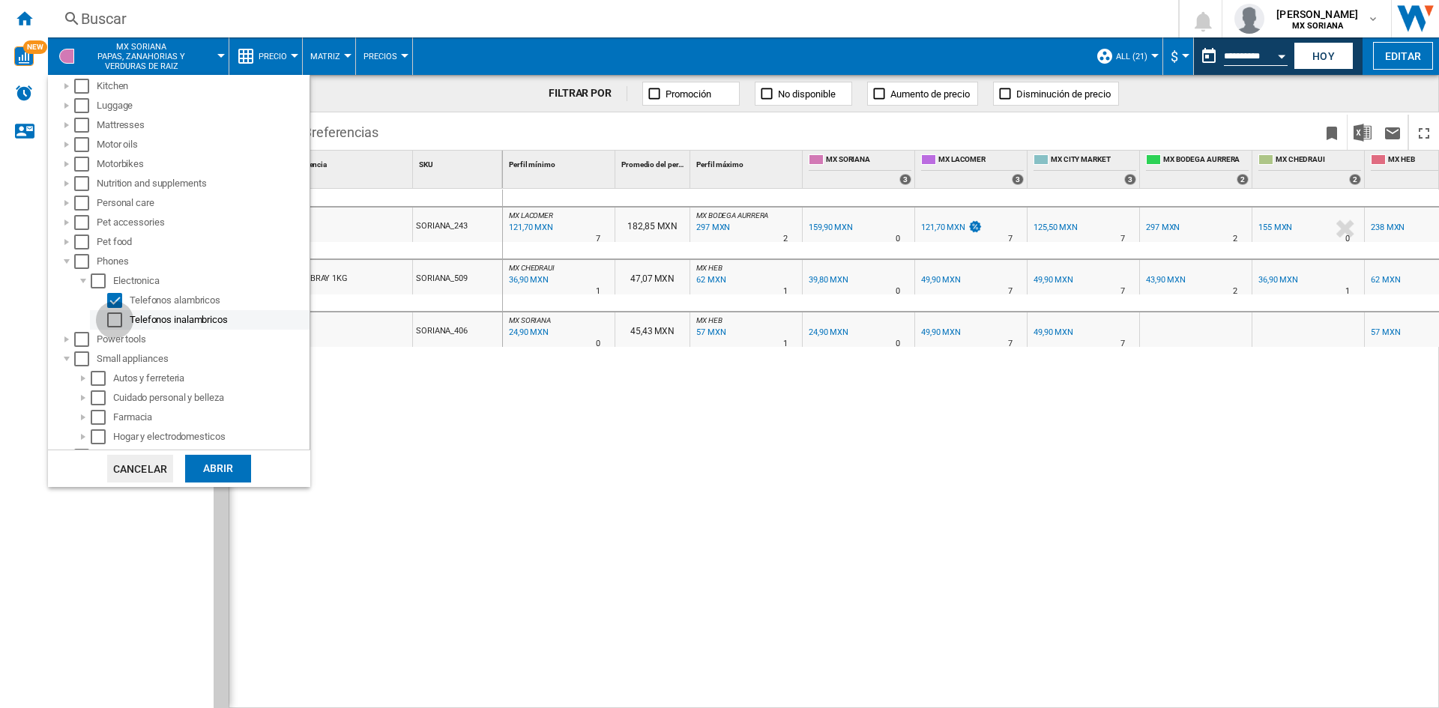
click at [114, 317] on div "Select" at bounding box center [114, 320] width 15 height 15
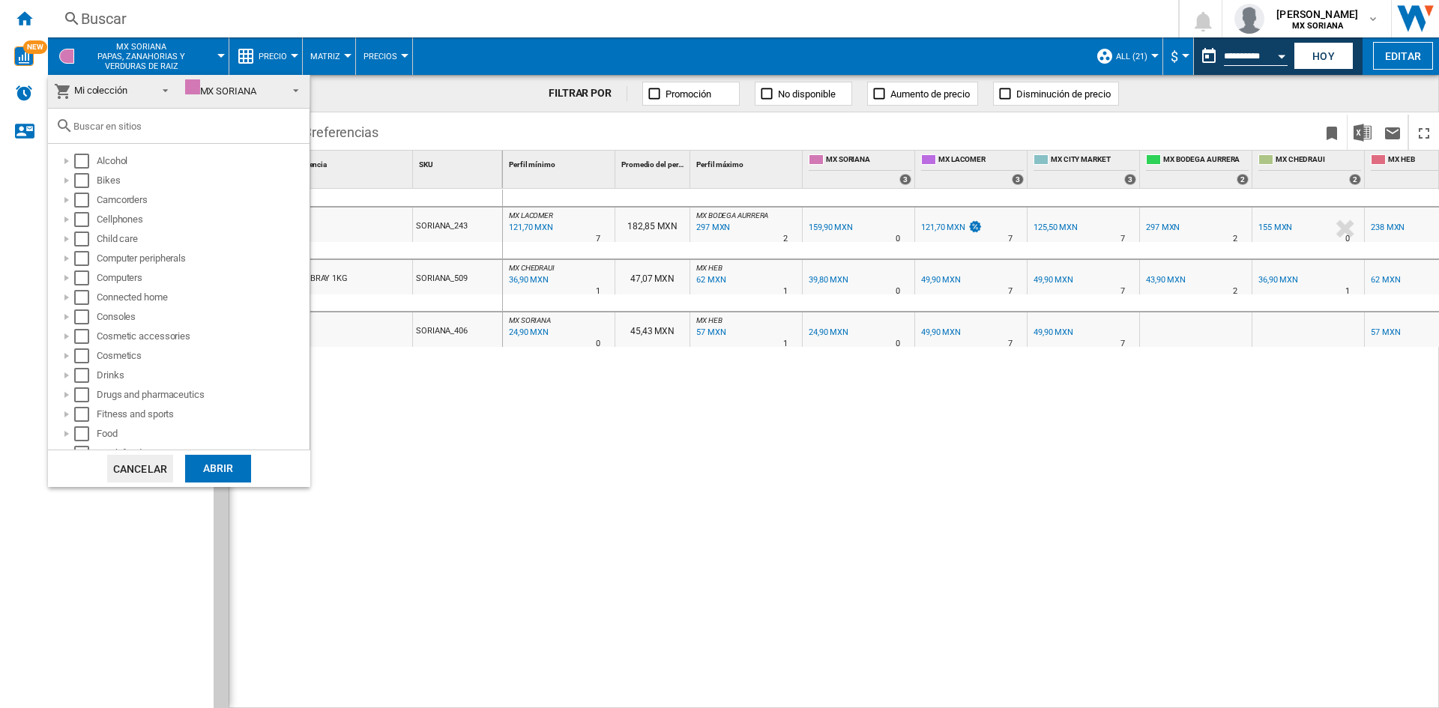
scroll to position [0, 0]
click at [70, 221] on div at bounding box center [66, 221] width 15 height 15
click at [85, 239] on div at bounding box center [83, 240] width 15 height 15
click at [115, 260] on div "Select" at bounding box center [114, 260] width 15 height 15
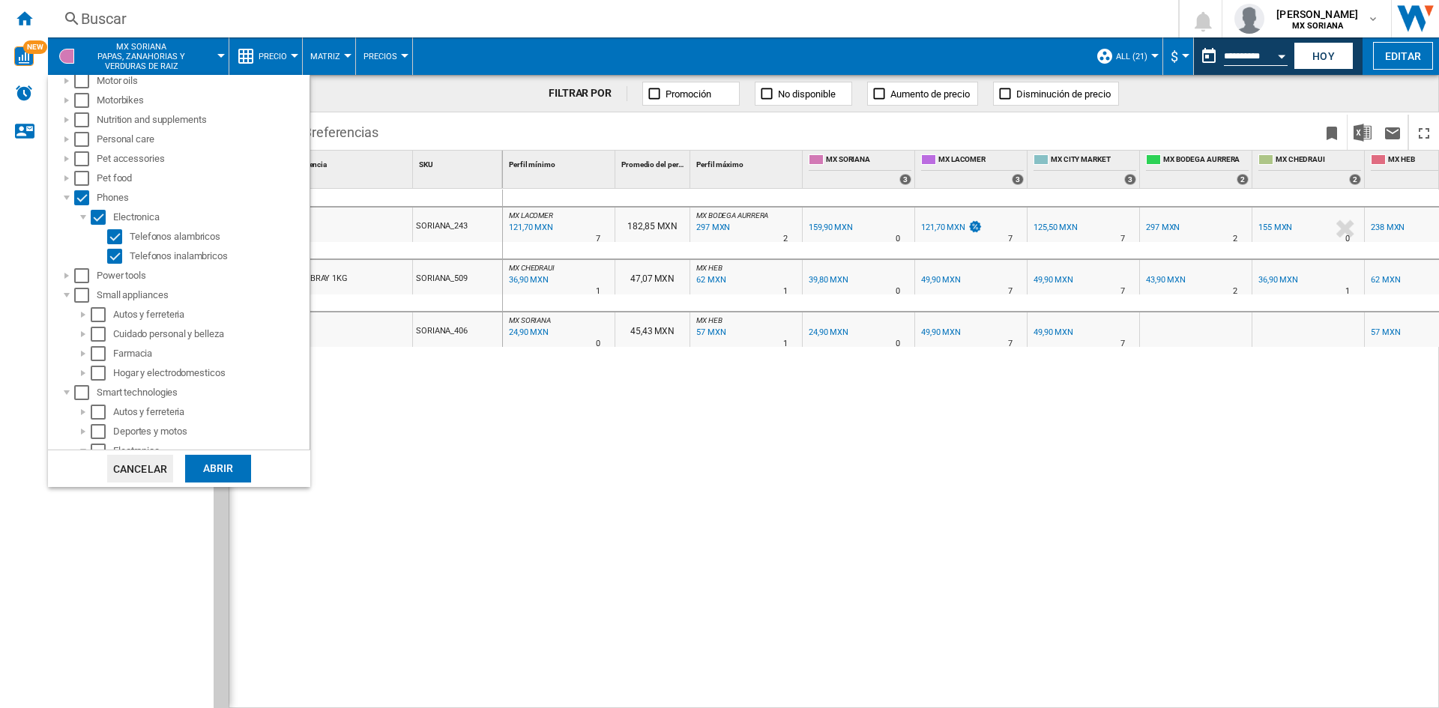
scroll to position [1035, 0]
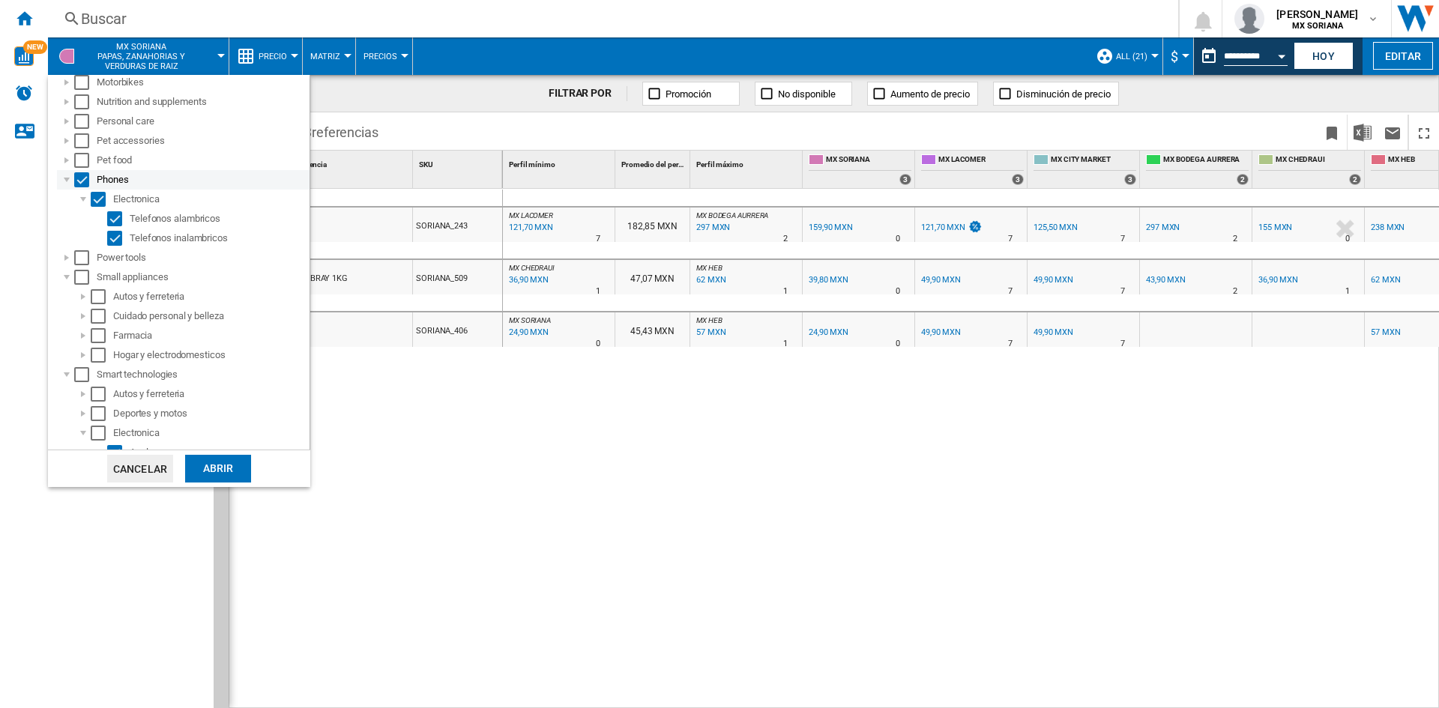
click at [77, 181] on div "Select" at bounding box center [81, 179] width 15 height 15
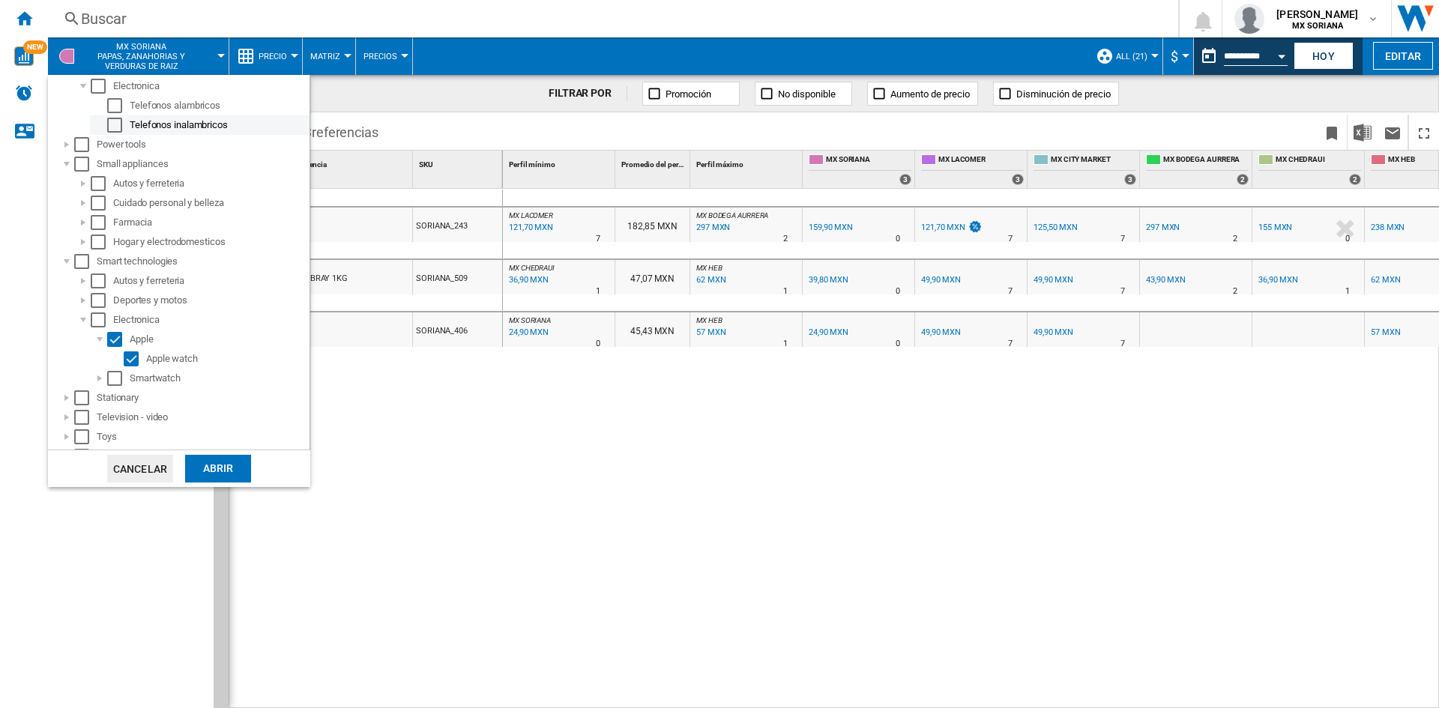
scroll to position [1211, 0]
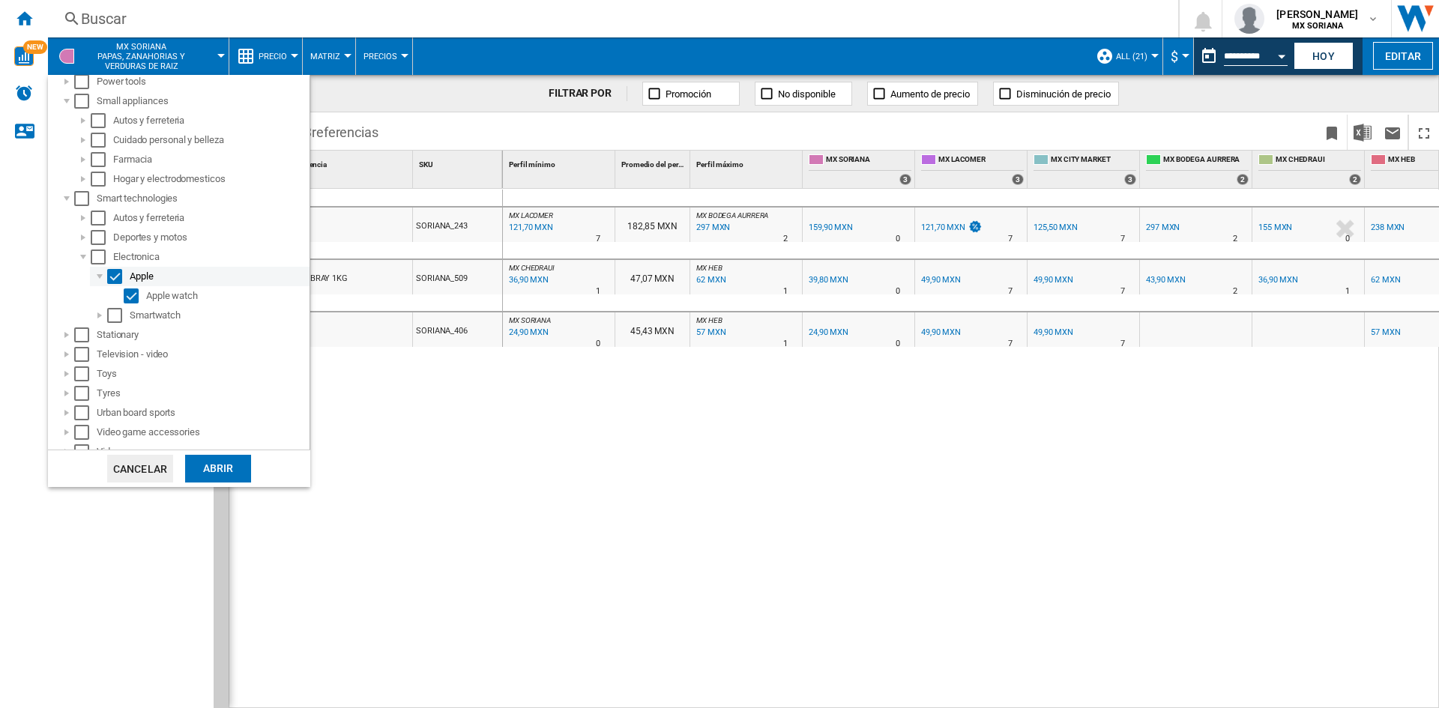
click at [114, 272] on div "Select" at bounding box center [114, 276] width 15 height 15
click at [212, 462] on div "Abrir" at bounding box center [218, 469] width 66 height 28
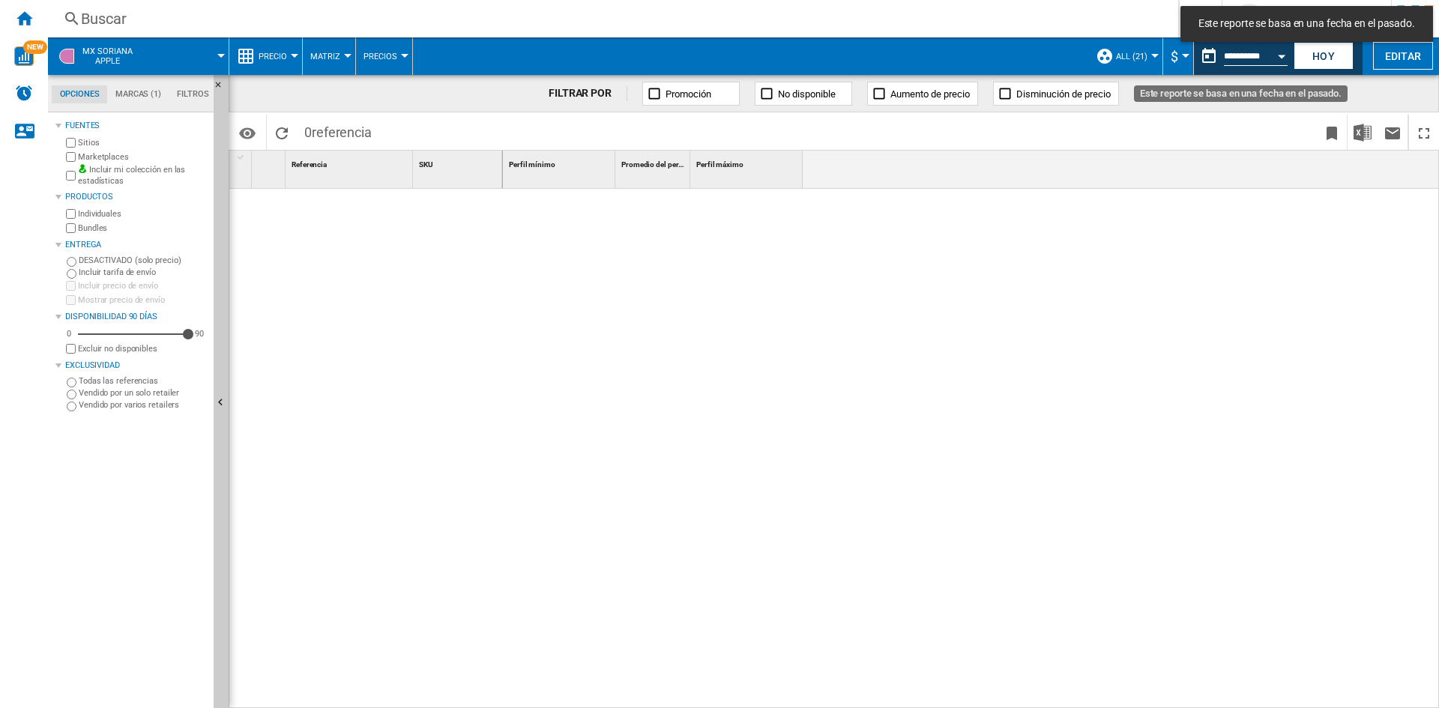
click at [1282, 50] on button "Open calendar" at bounding box center [1281, 53] width 27 height 27
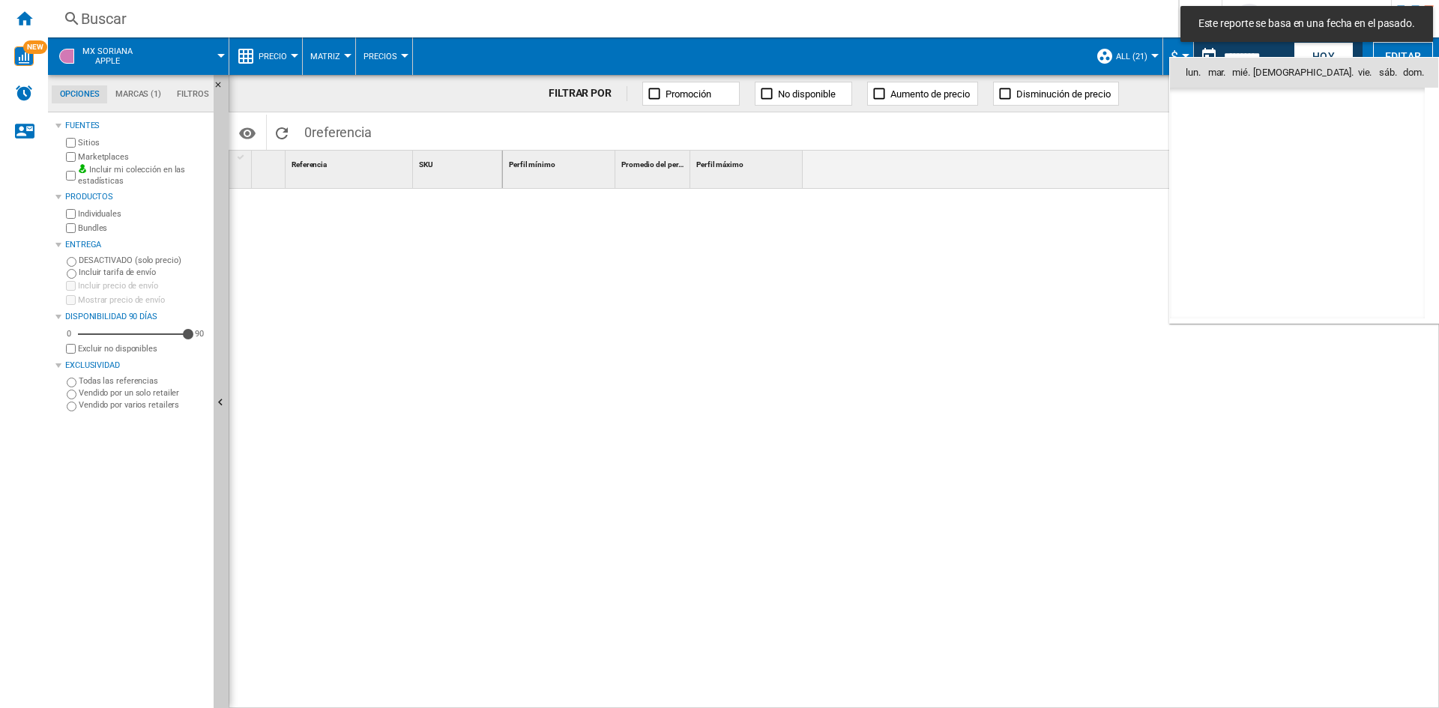
scroll to position [7149, 0]
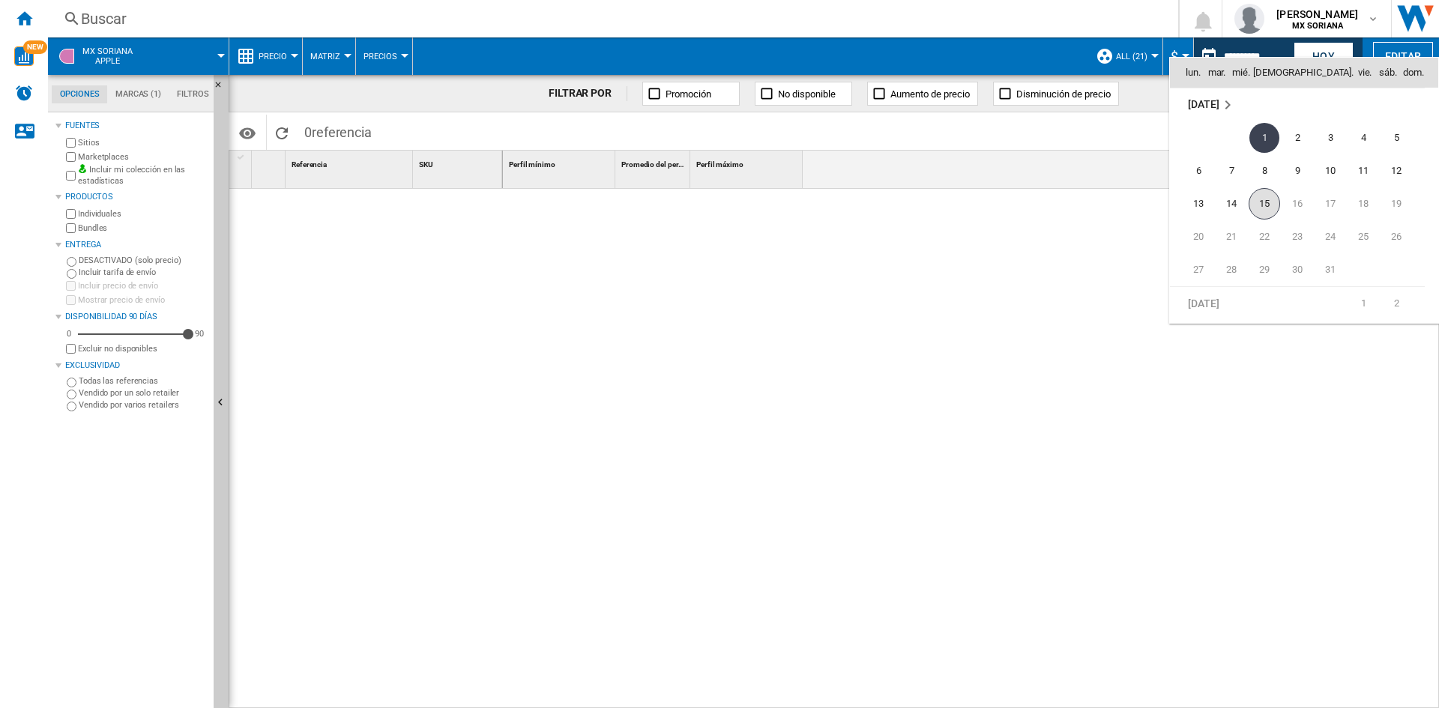
click at [1267, 208] on span "15" at bounding box center [1264, 203] width 31 height 31
type input "**********"
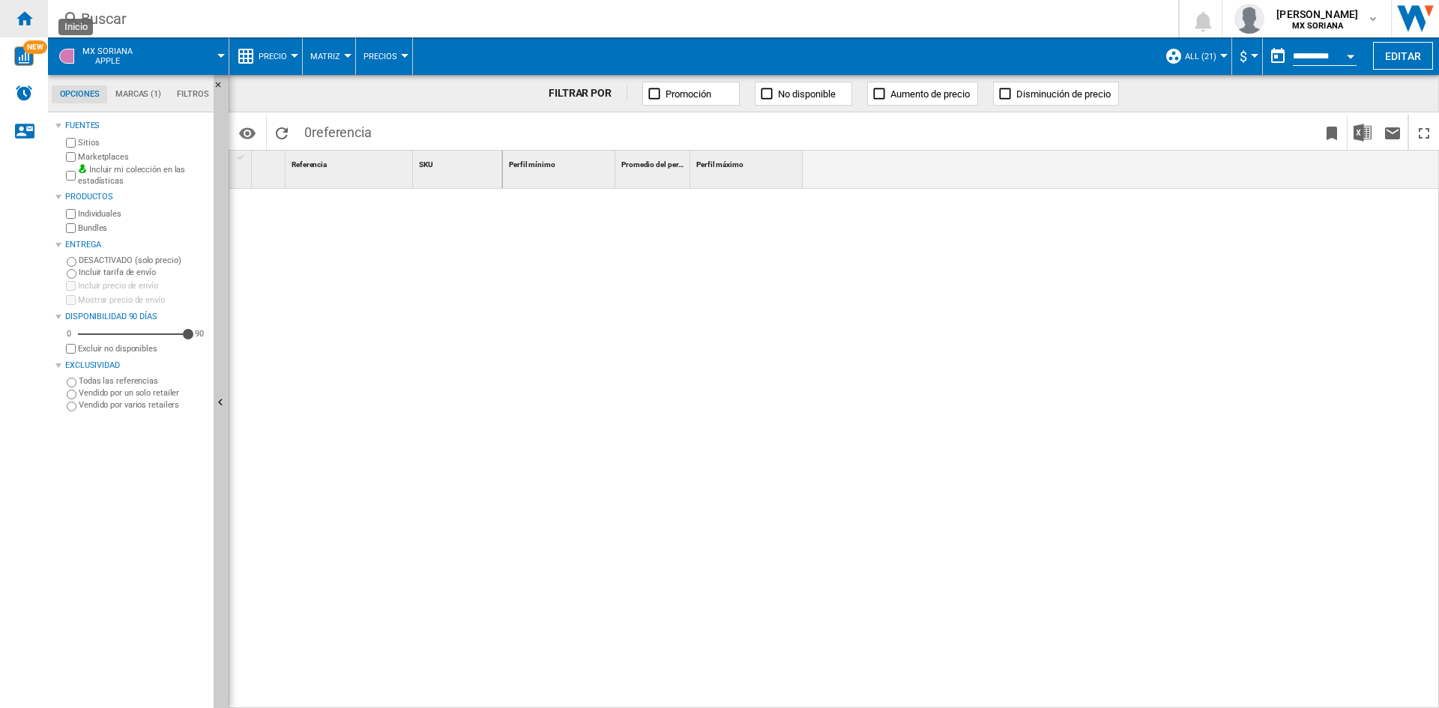
click at [24, 21] on ng-md-icon "Inicio" at bounding box center [24, 18] width 18 height 18
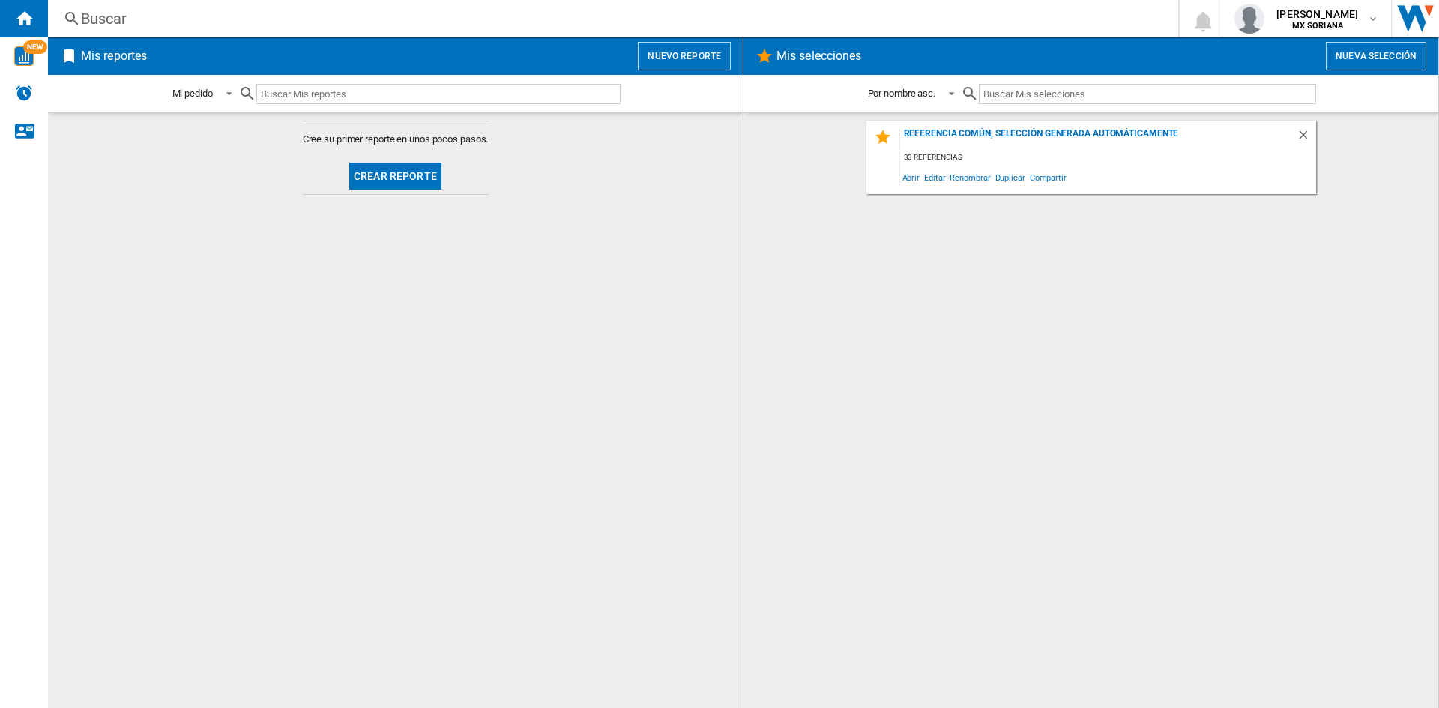
click at [376, 182] on button "Crear reporte" at bounding box center [395, 176] width 92 height 27
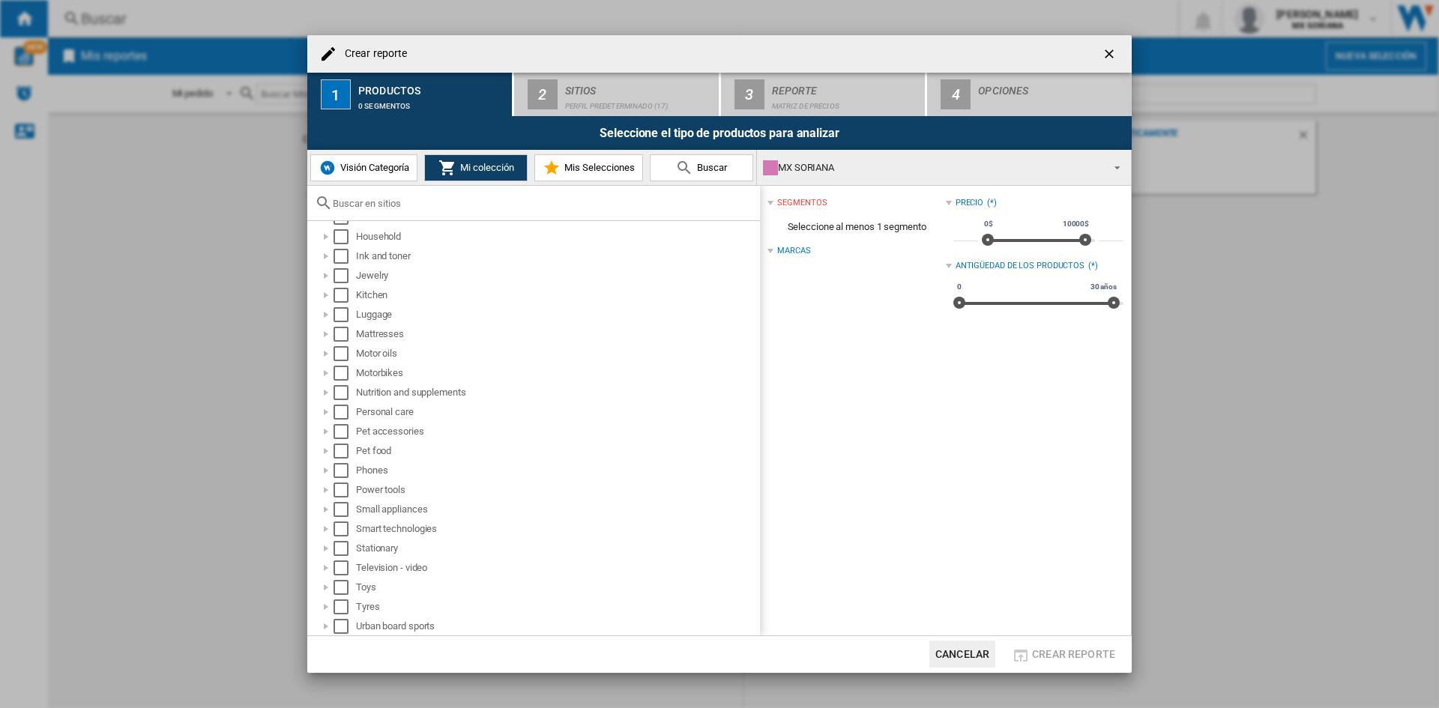
scroll to position [431, 0]
click at [324, 528] on div "Crear reporte ..." at bounding box center [325, 528] width 15 height 15
click at [339, 543] on div "Crear reporte ..." at bounding box center [342, 540] width 15 height 15
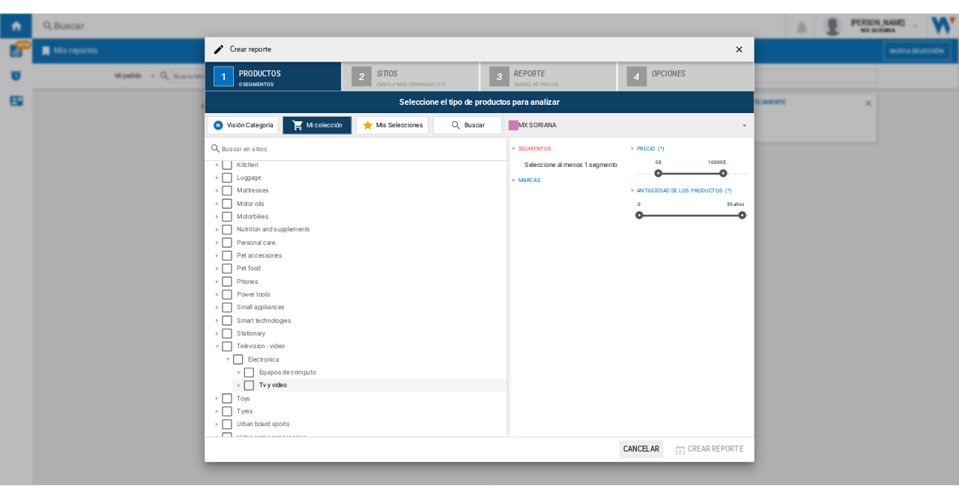
scroll to position [462, 0]
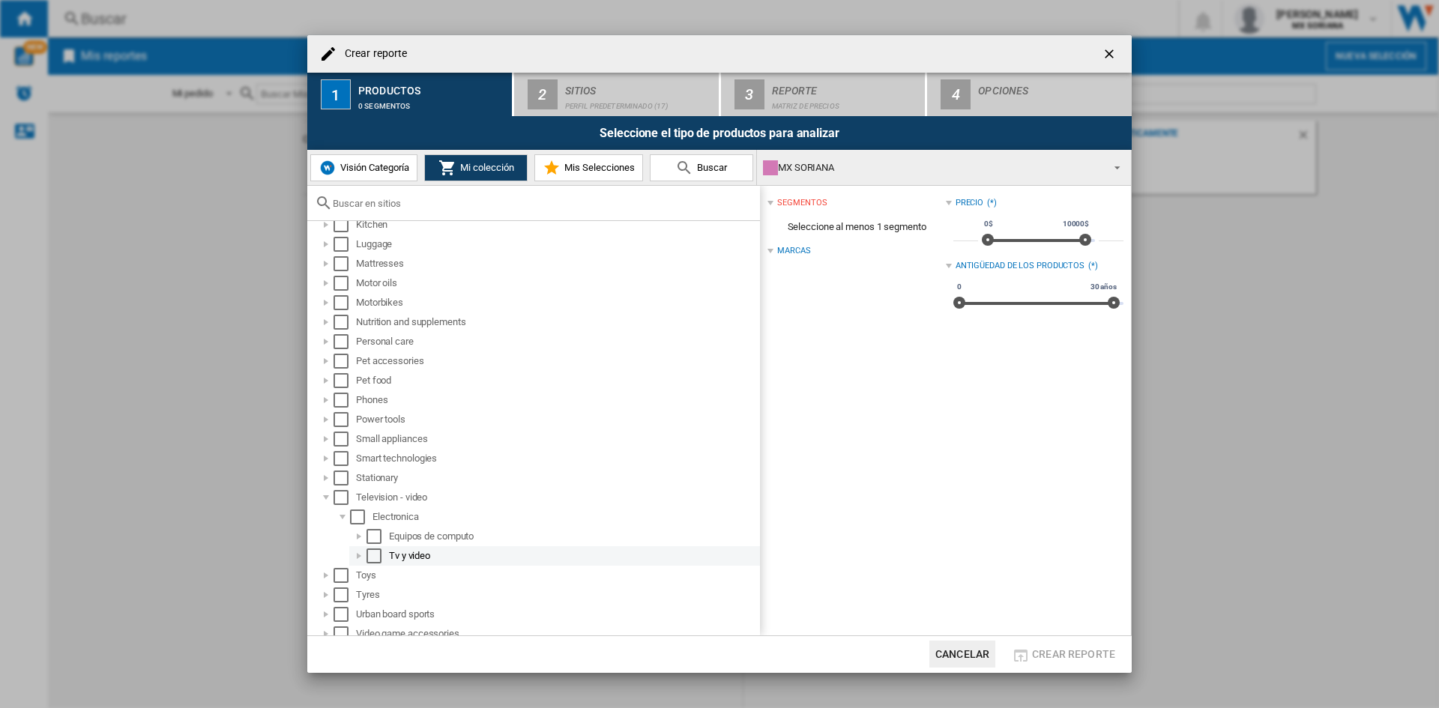
click at [375, 563] on div "Select" at bounding box center [373, 556] width 15 height 15
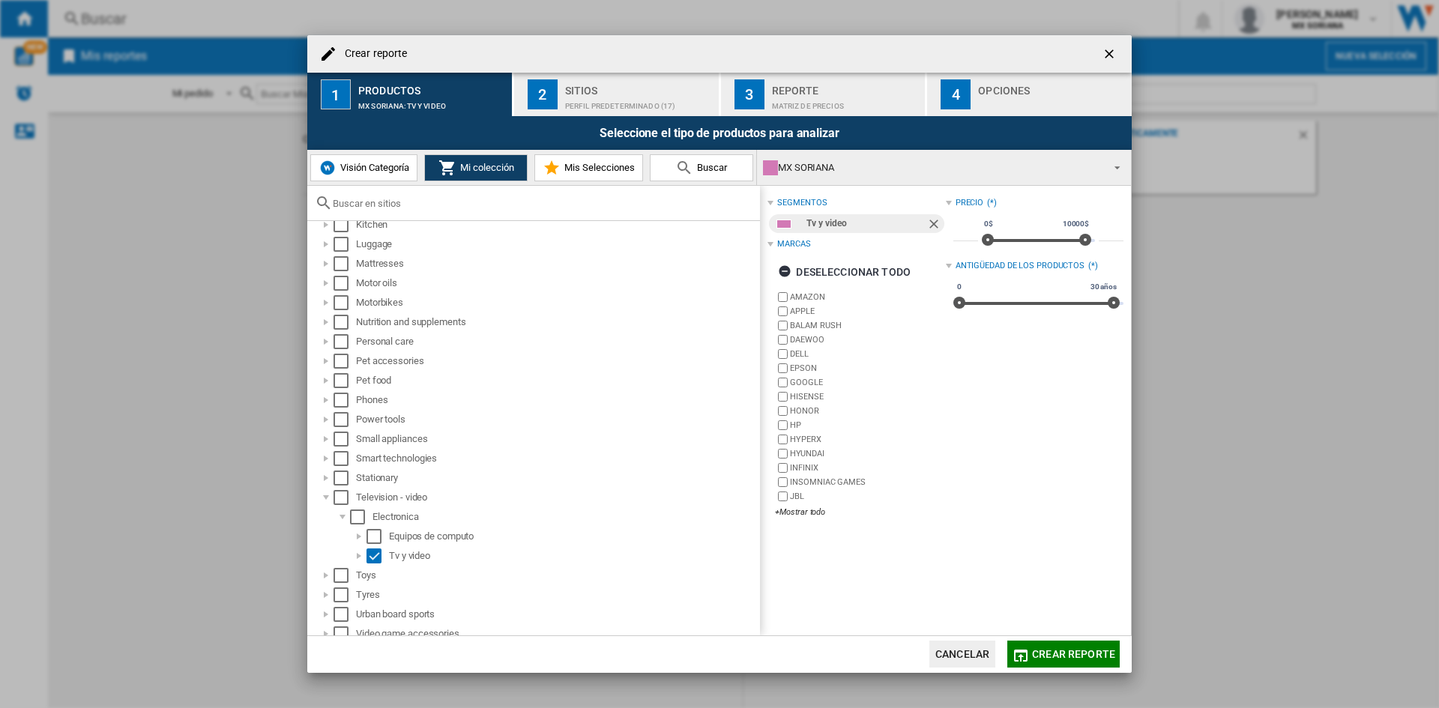
click at [368, 179] on button "Visión Categoría" at bounding box center [363, 167] width 107 height 27
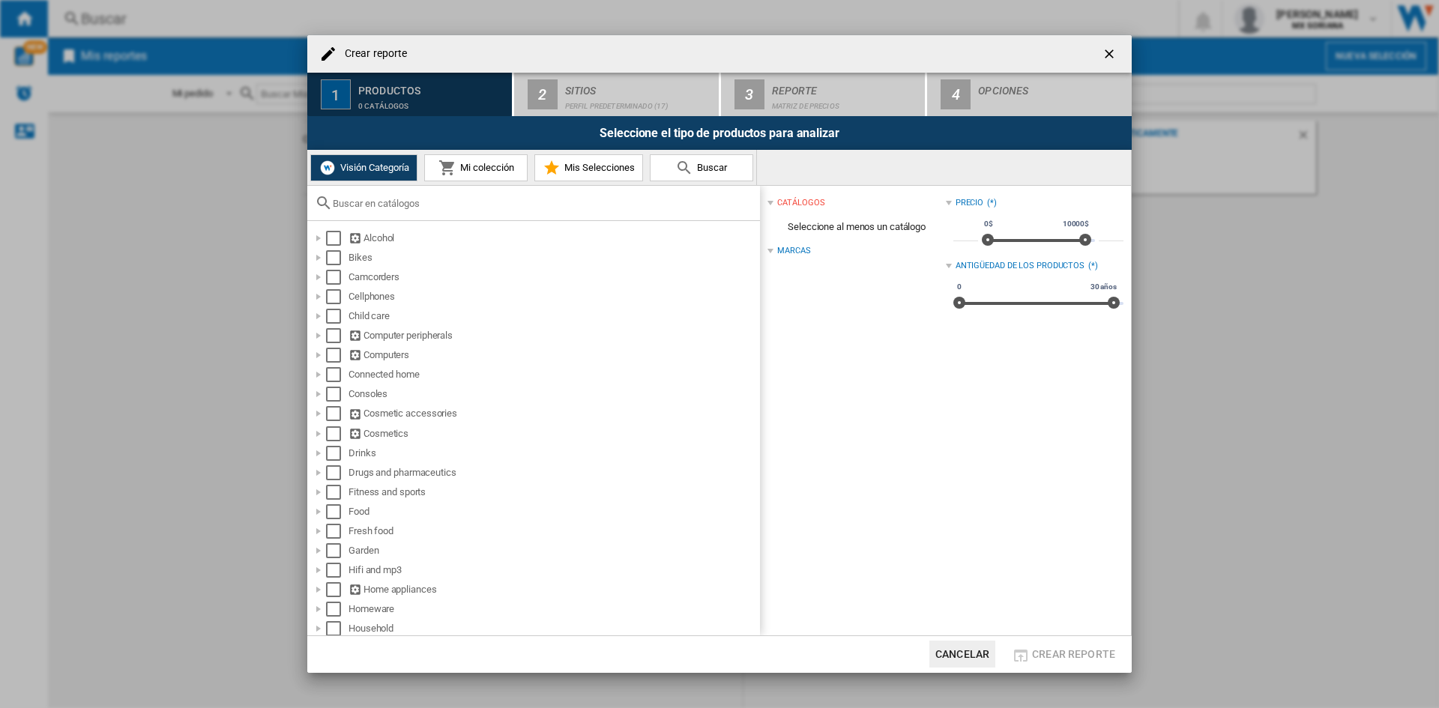
click at [447, 100] on div "0 catálogos" at bounding box center [432, 102] width 148 height 16
